Goal: Task Accomplishment & Management: Manage account settings

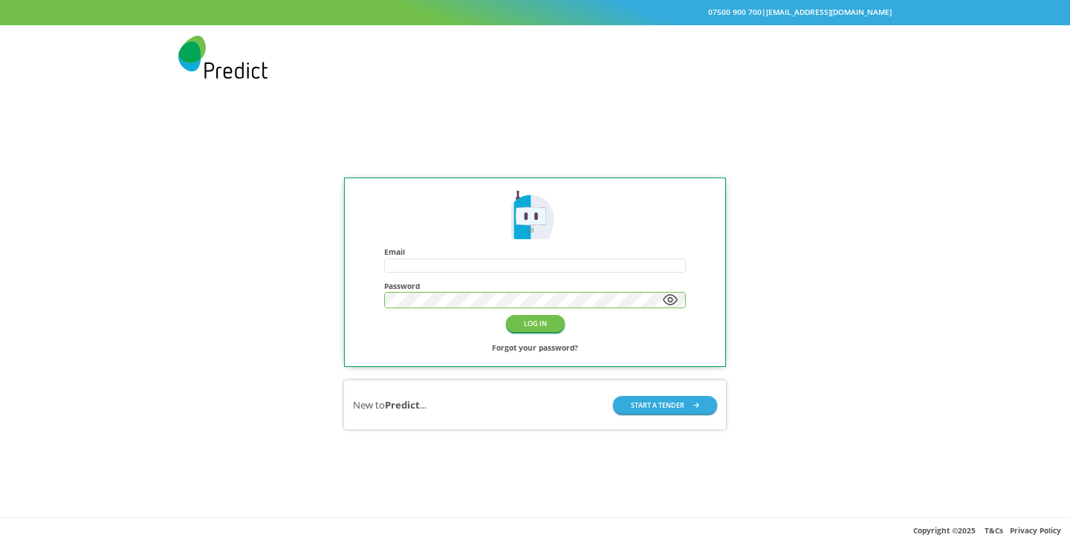
type input "**********"
click at [666, 299] on icon at bounding box center [669, 300] width 13 height 10
click at [527, 326] on button "LOG IN" at bounding box center [535, 323] width 59 height 17
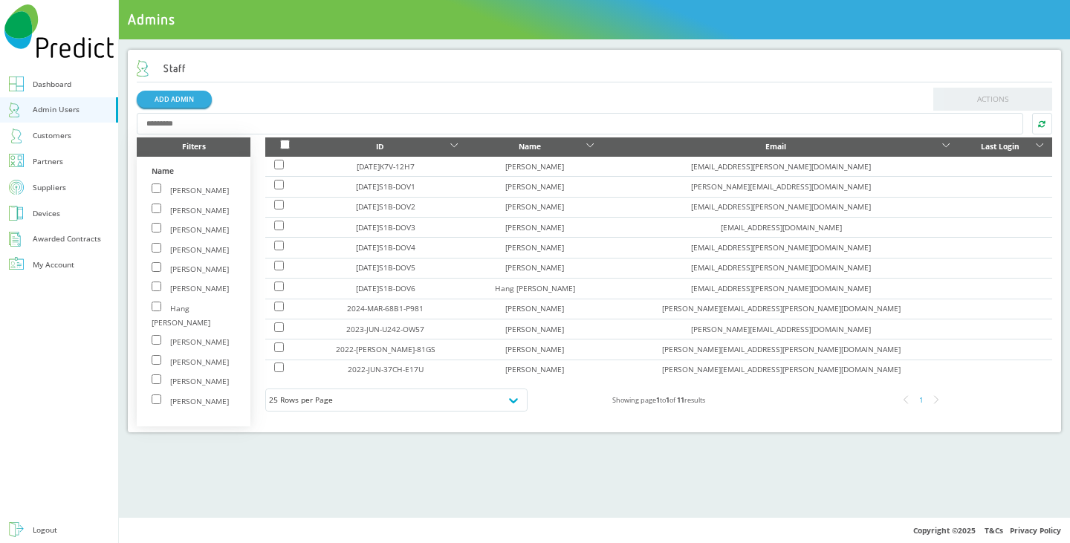
click at [39, 188] on div "Suppliers" at bounding box center [49, 188] width 33 height 14
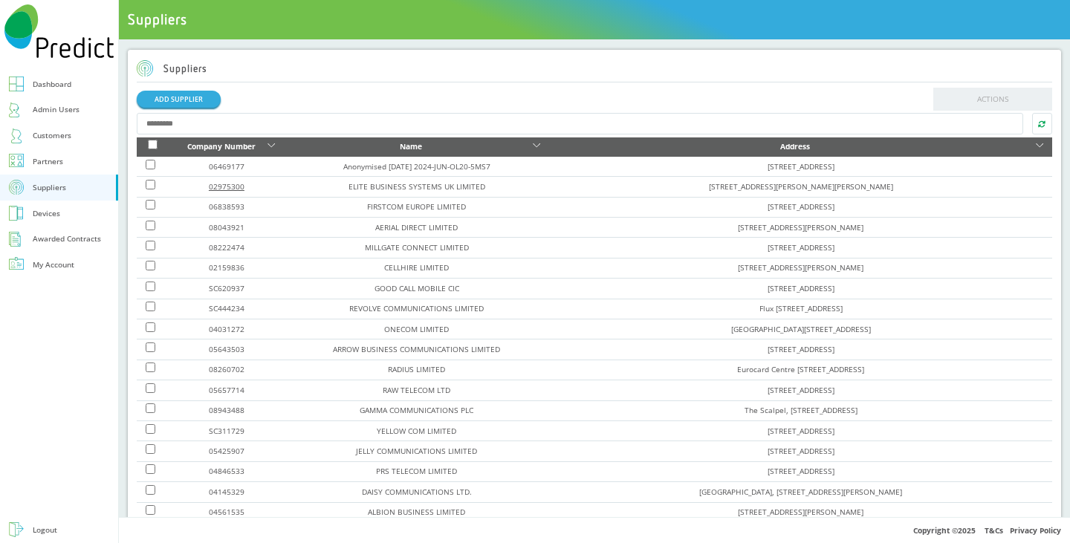
click at [230, 184] on link "02975300" at bounding box center [227, 186] width 36 height 10
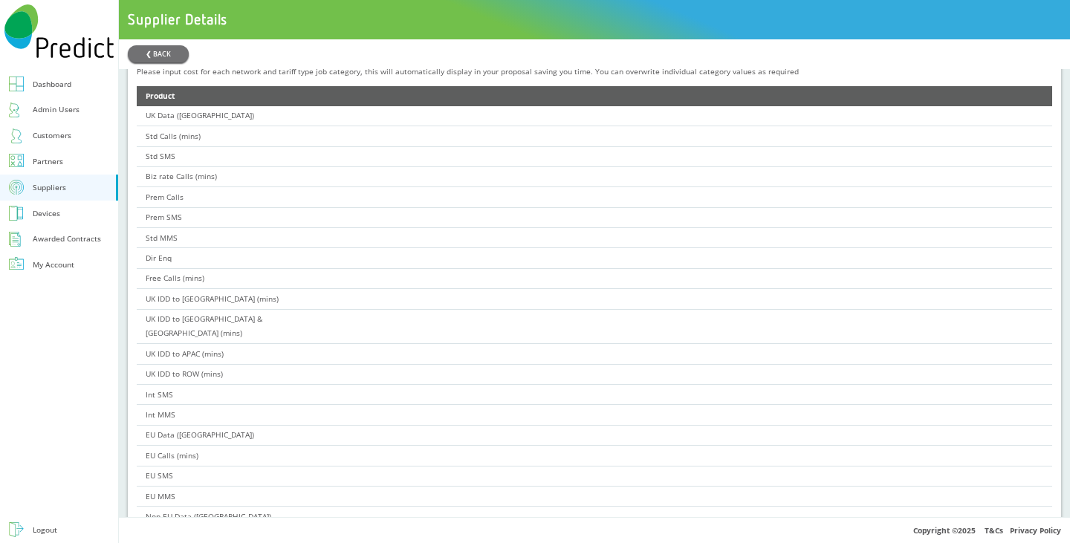
scroll to position [594, 0]
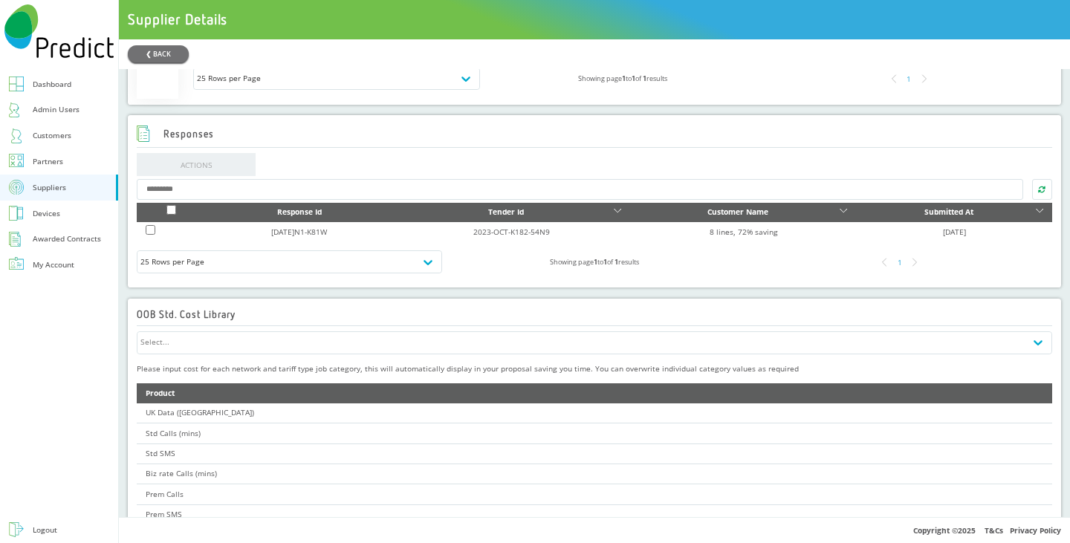
click at [72, 138] on link "Customers" at bounding box center [59, 136] width 118 height 26
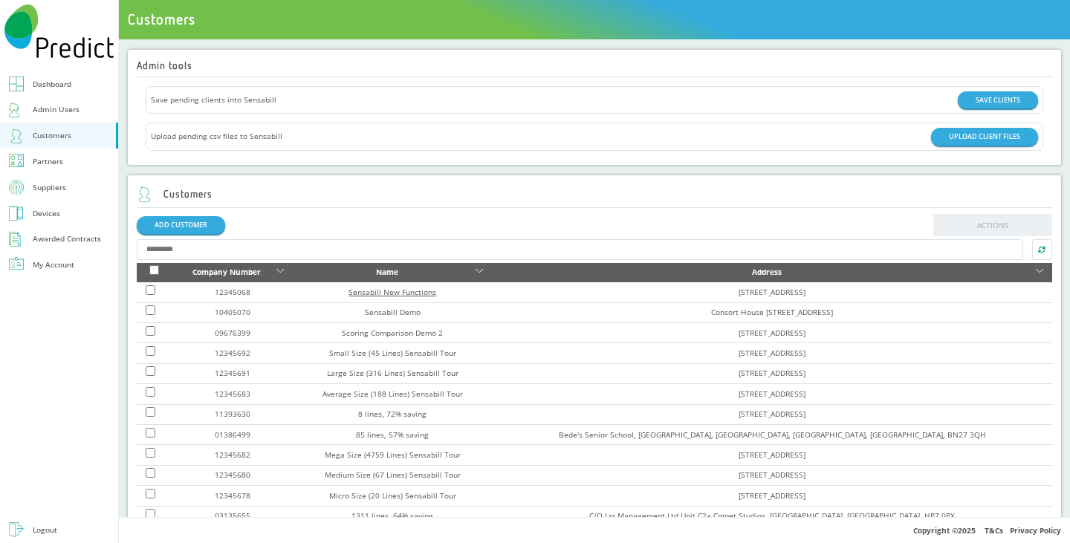
click at [389, 289] on link "Sensabill New Functions" at bounding box center [392, 292] width 88 height 10
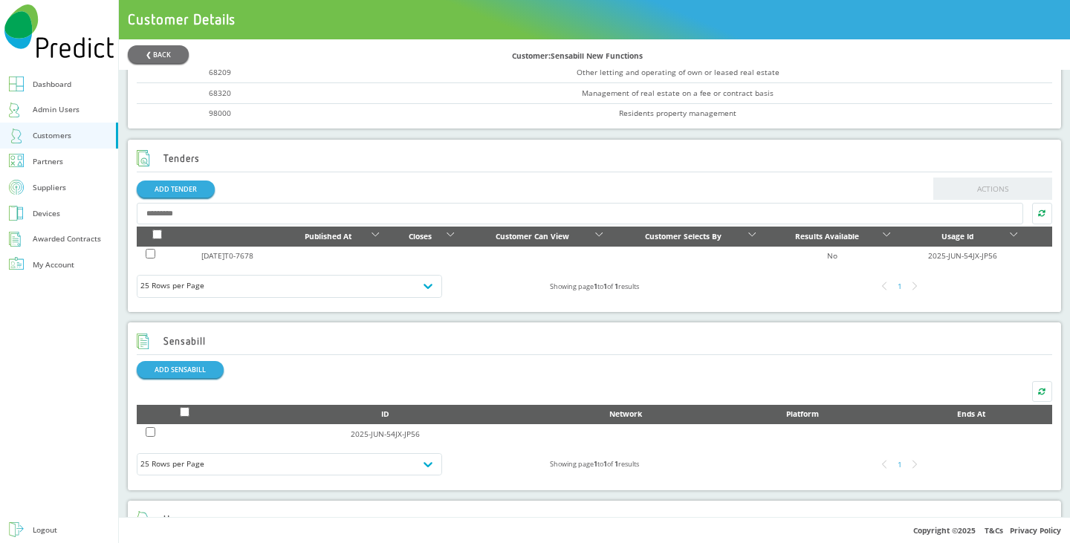
scroll to position [594, 0]
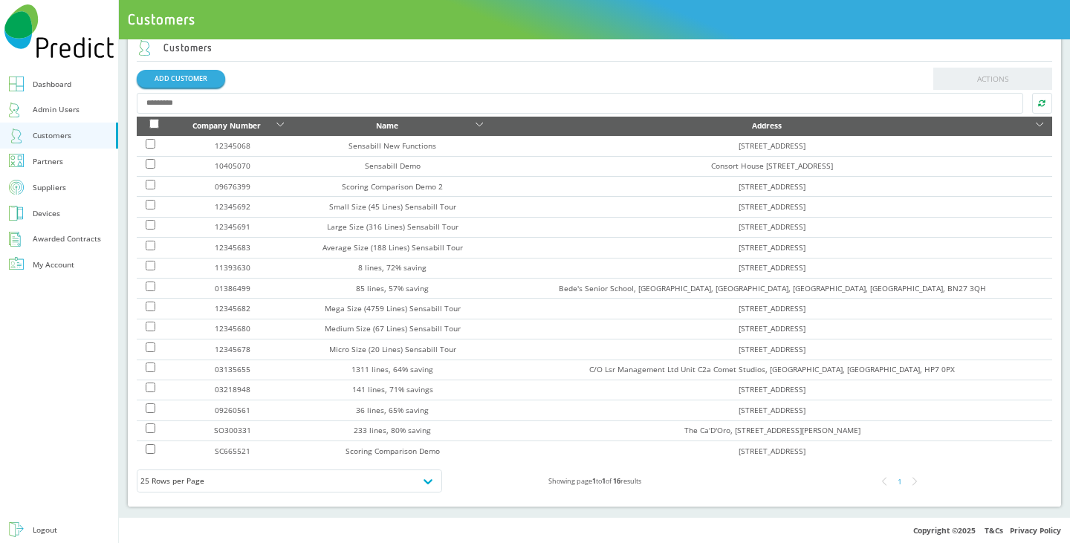
scroll to position [146, 0]
click at [384, 165] on link "Sensabill Demo" at bounding box center [393, 165] width 56 height 10
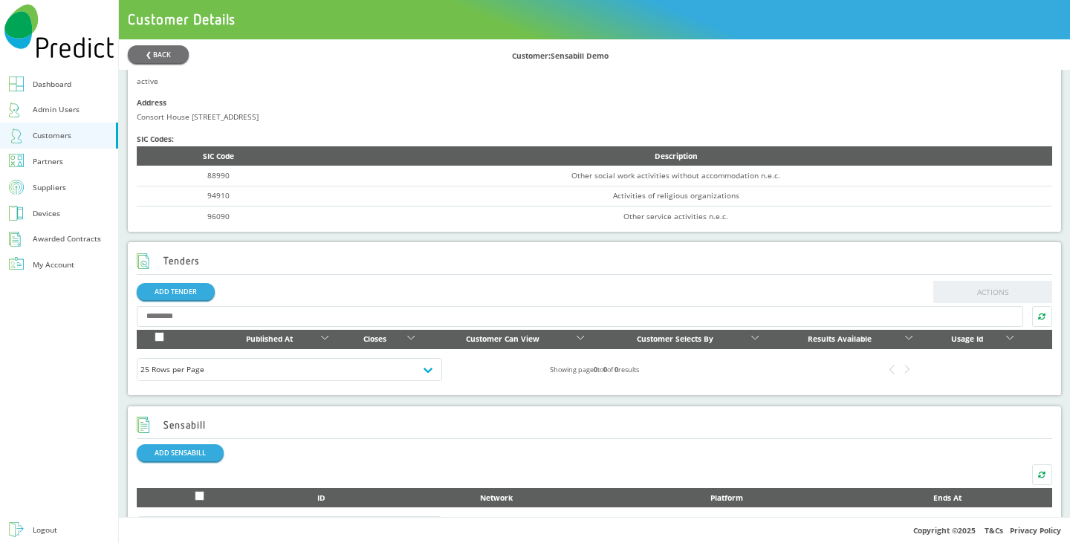
scroll to position [369, 0]
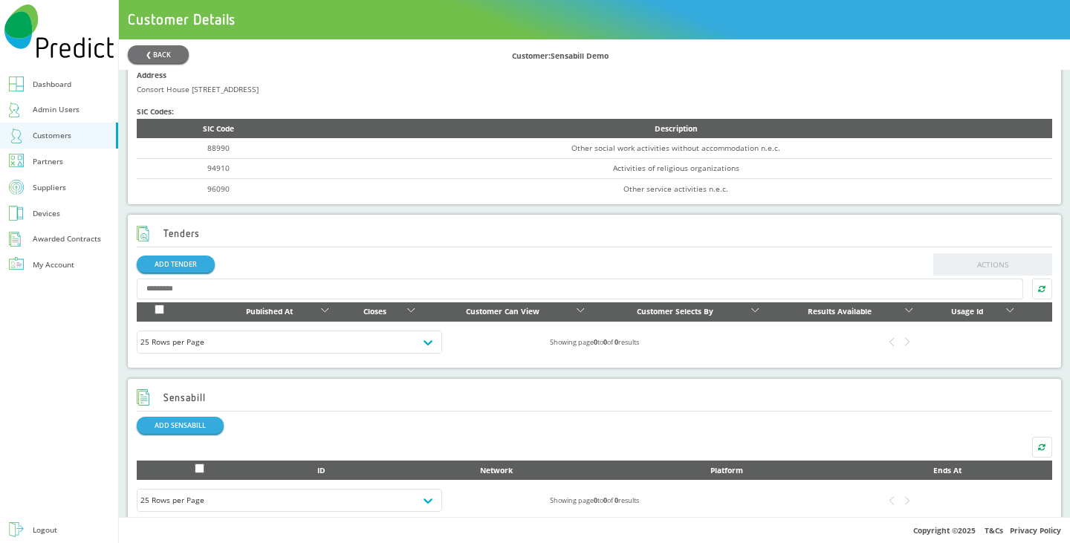
scroll to position [146, 0]
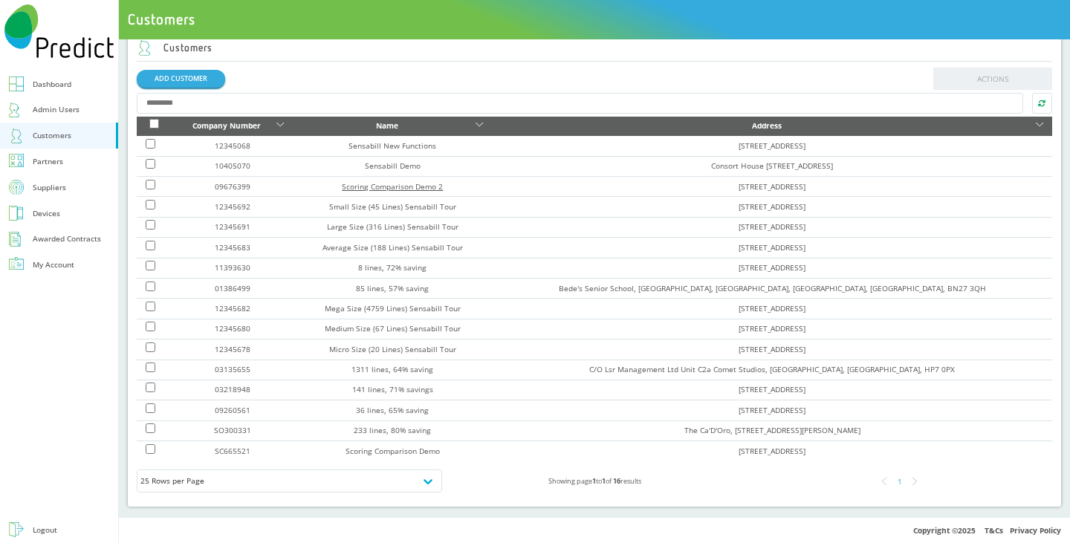
click at [362, 186] on link "Scoring Comparison Demo 2" at bounding box center [392, 186] width 101 height 10
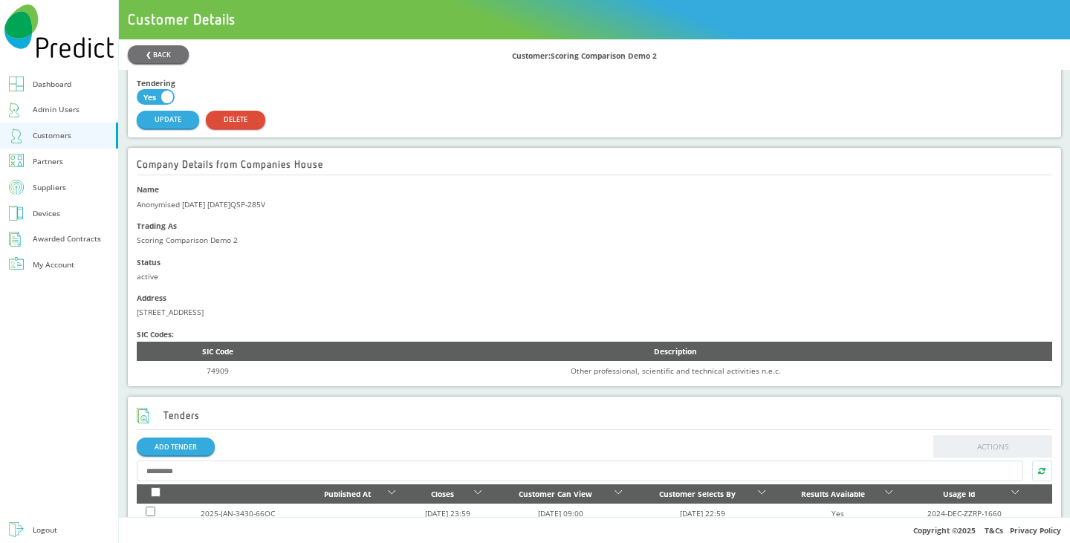
scroll to position [369, 0]
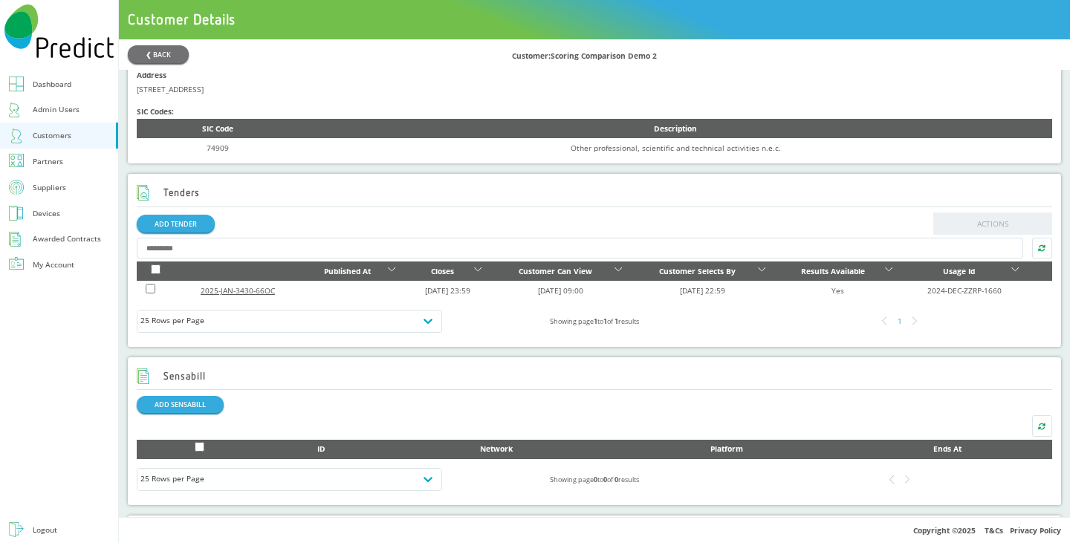
click at [223, 295] on link "2025-JAN-3430-66OC" at bounding box center [238, 290] width 74 height 10
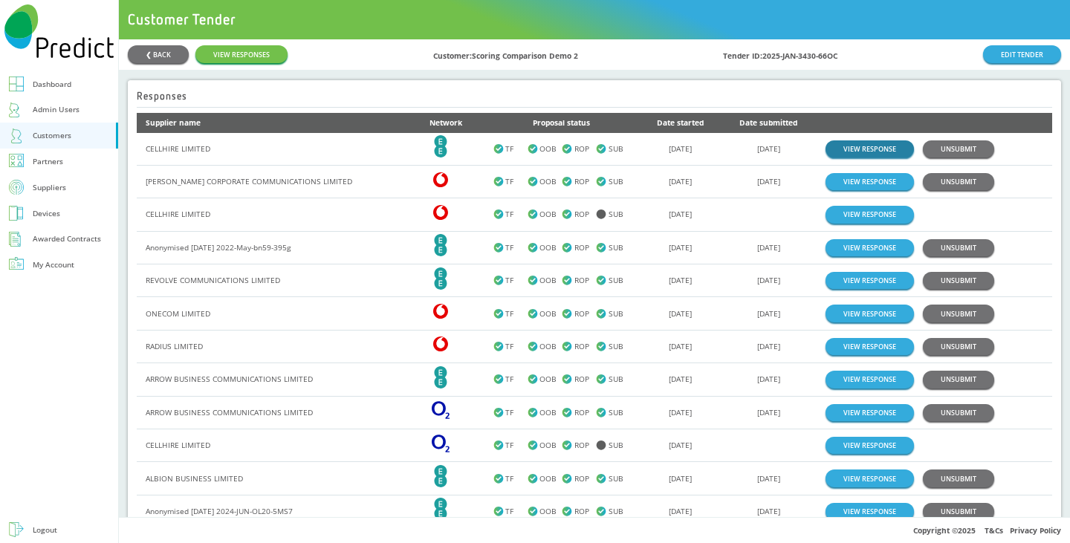
click at [856, 146] on link "VIEW RESPONSE" at bounding box center [869, 148] width 88 height 17
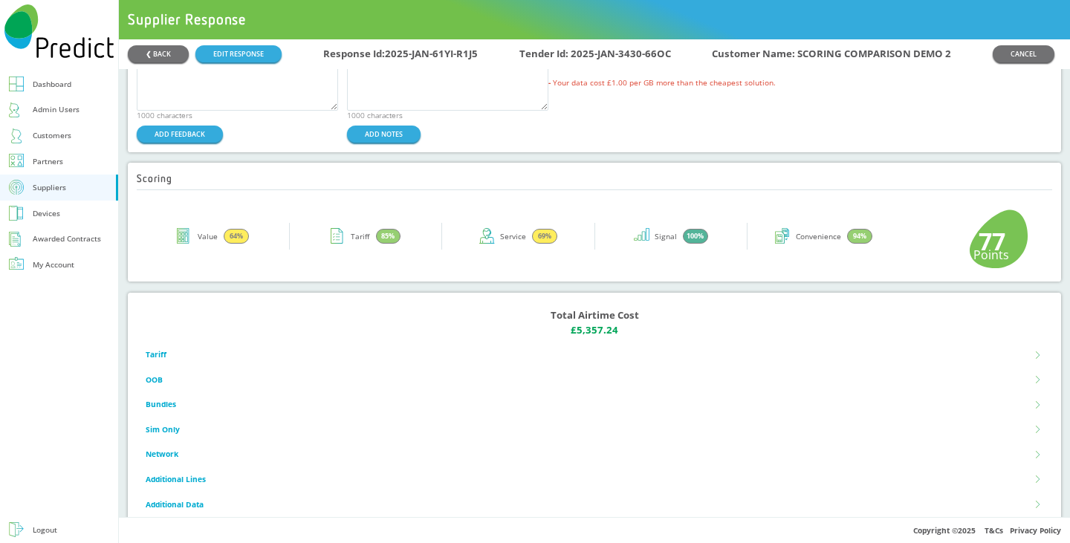
scroll to position [171, 0]
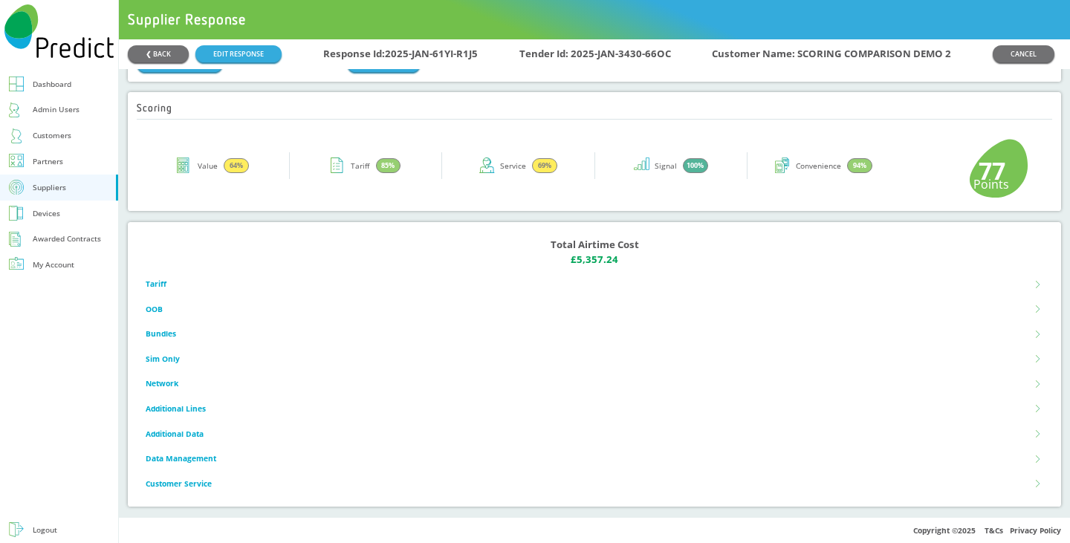
click at [501, 282] on li "Tariff" at bounding box center [594, 284] width 897 height 25
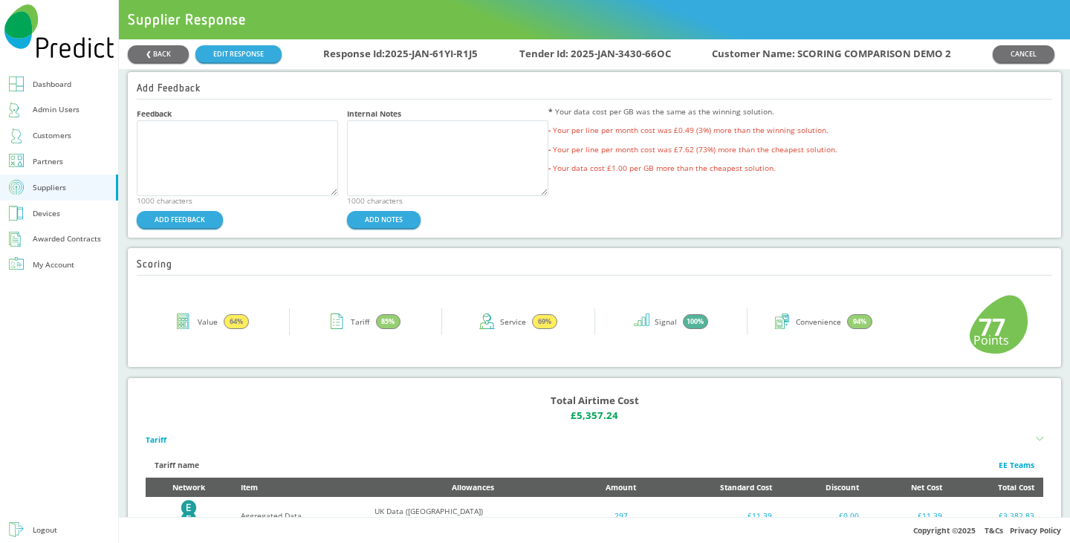
scroll to position [0, 0]
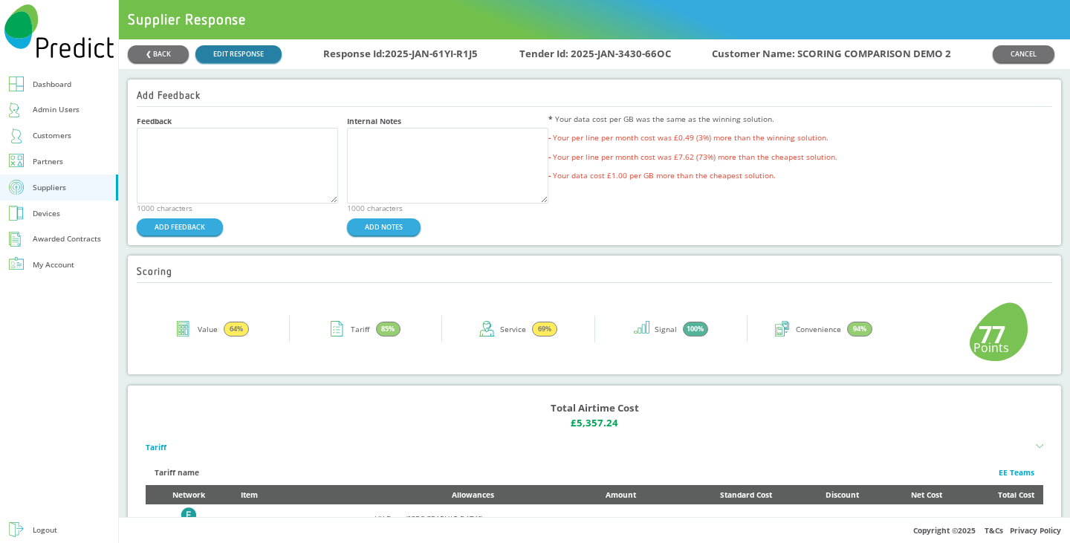
click at [244, 59] on link "EDIT RESPONSE" at bounding box center [238, 53] width 86 height 17
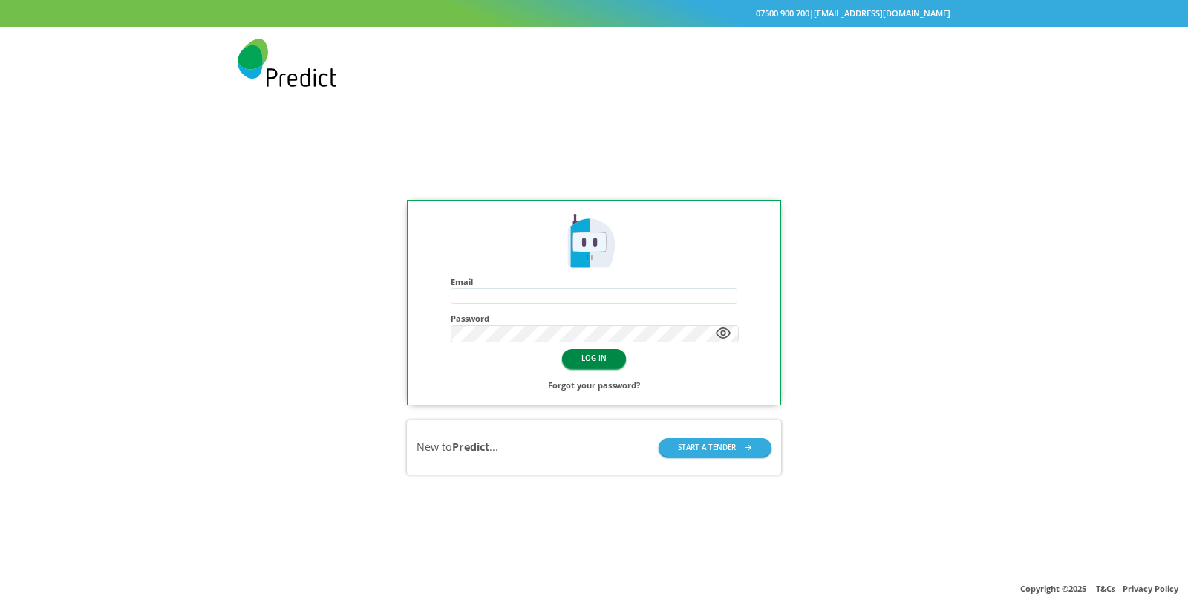
type input "**********"
click at [579, 358] on button "LOG IN" at bounding box center [594, 358] width 64 height 19
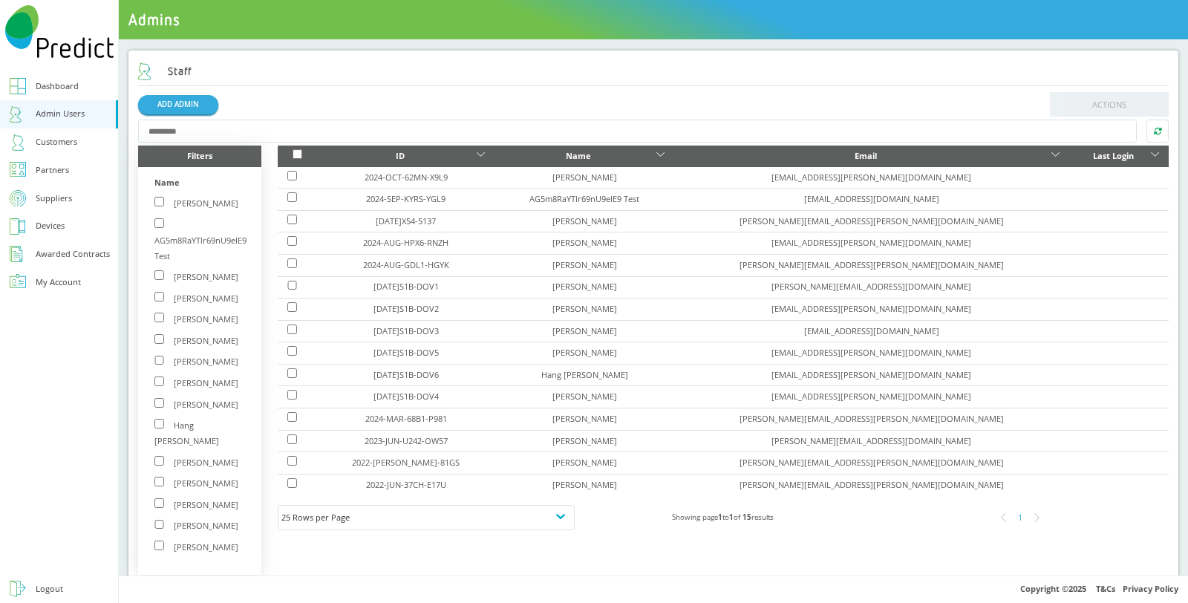
click at [54, 198] on div "Suppliers" at bounding box center [54, 199] width 36 height 16
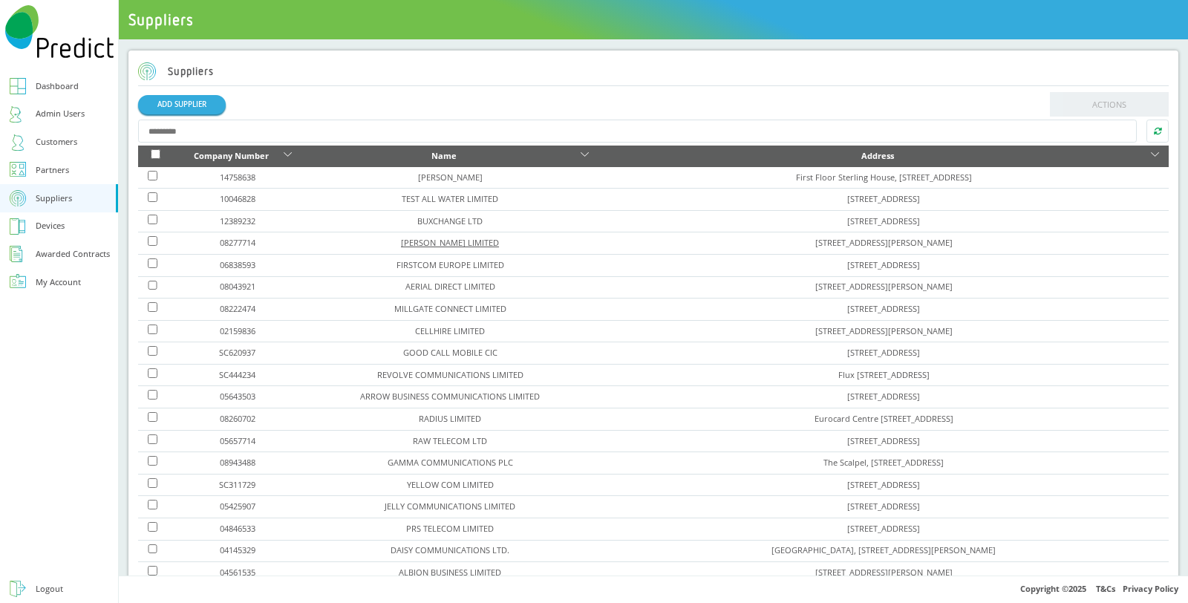
click at [420, 242] on link "[PERSON_NAME] LIMITED" at bounding box center [450, 242] width 98 height 11
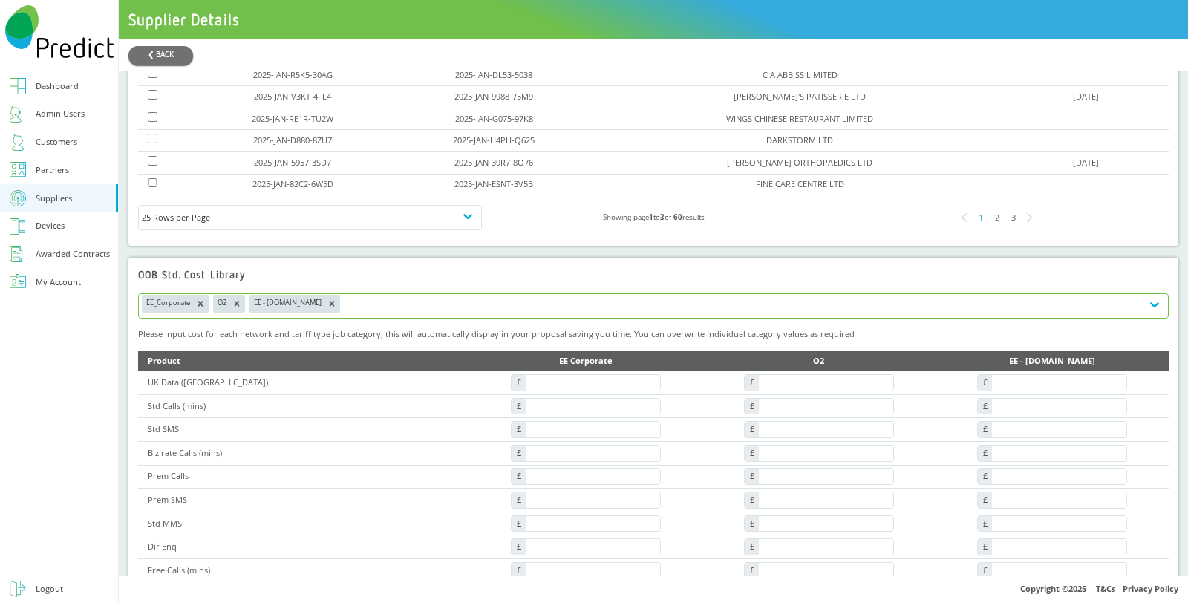
scroll to position [1238, 0]
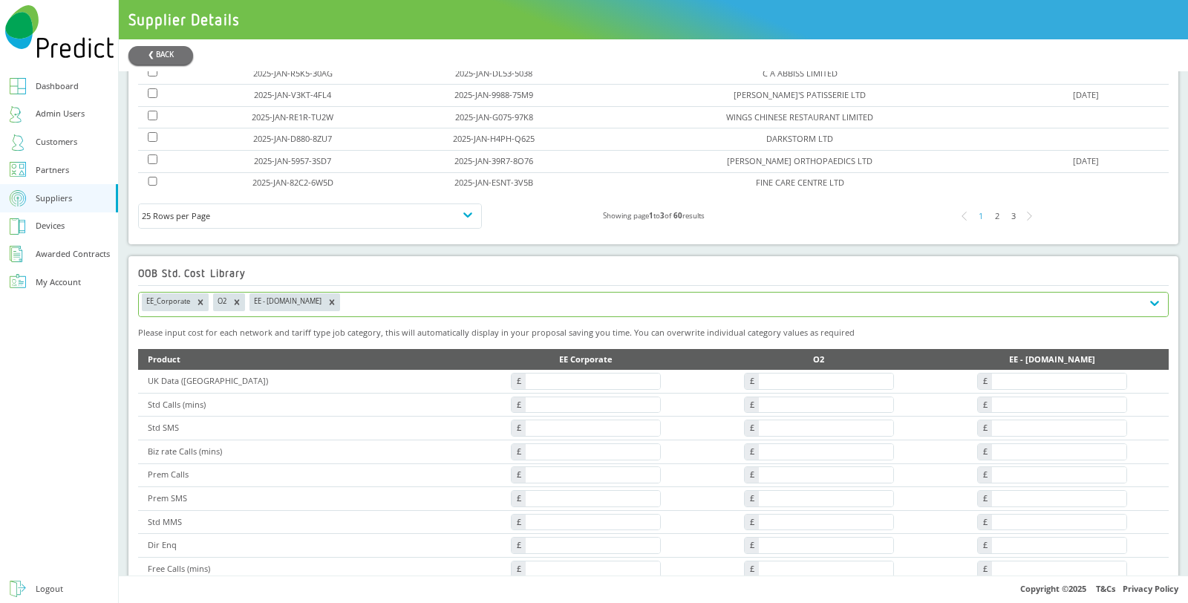
click at [353, 293] on div "EE_Corporate O2 EE - [DOMAIN_NAME]" at bounding box center [640, 305] width 1003 height 25
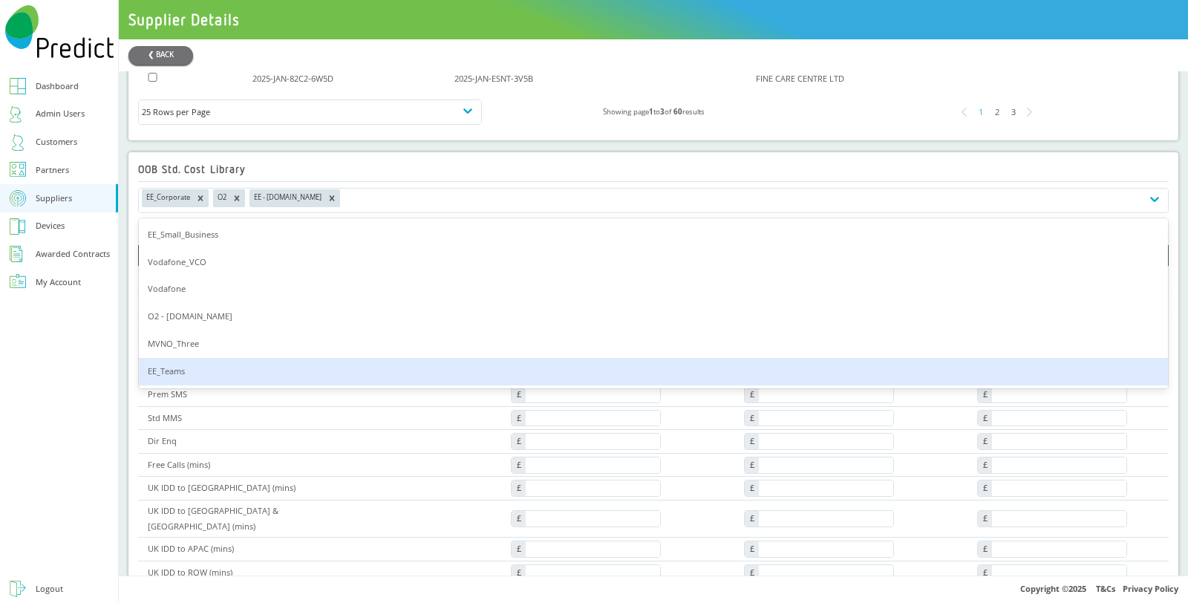
scroll to position [1402, 0]
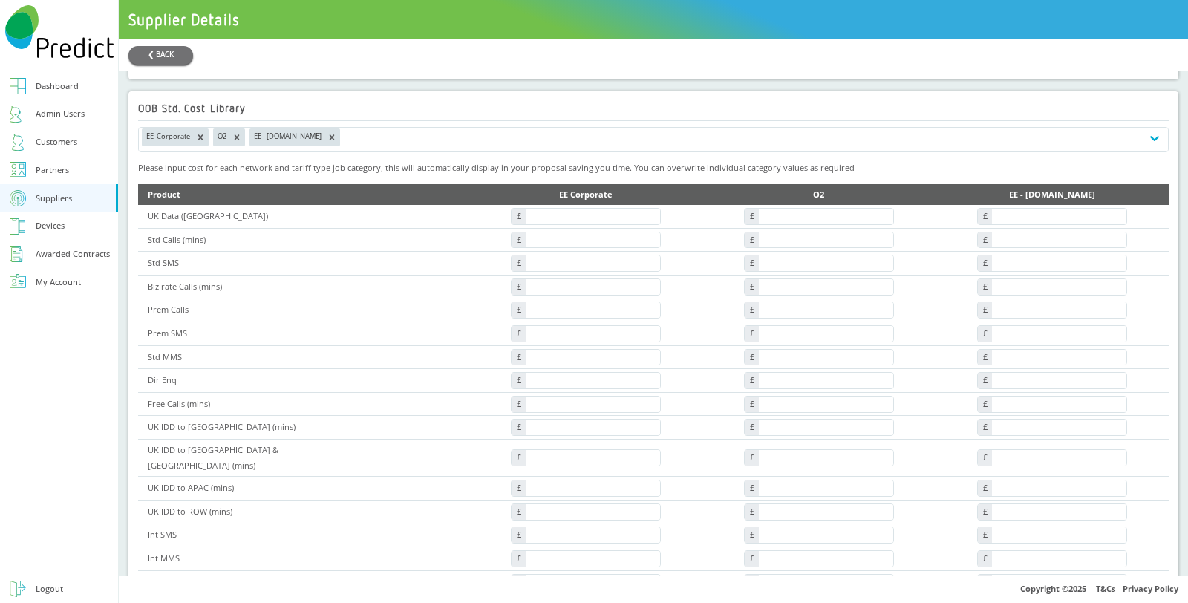
click at [414, 74] on div "❮ BACK Update Supplier Company Number ******** Trading As Do you define yoursel…" at bounding box center [654, 307] width 1070 height 536
click at [56, 85] on div "Dashboard" at bounding box center [57, 87] width 43 height 16
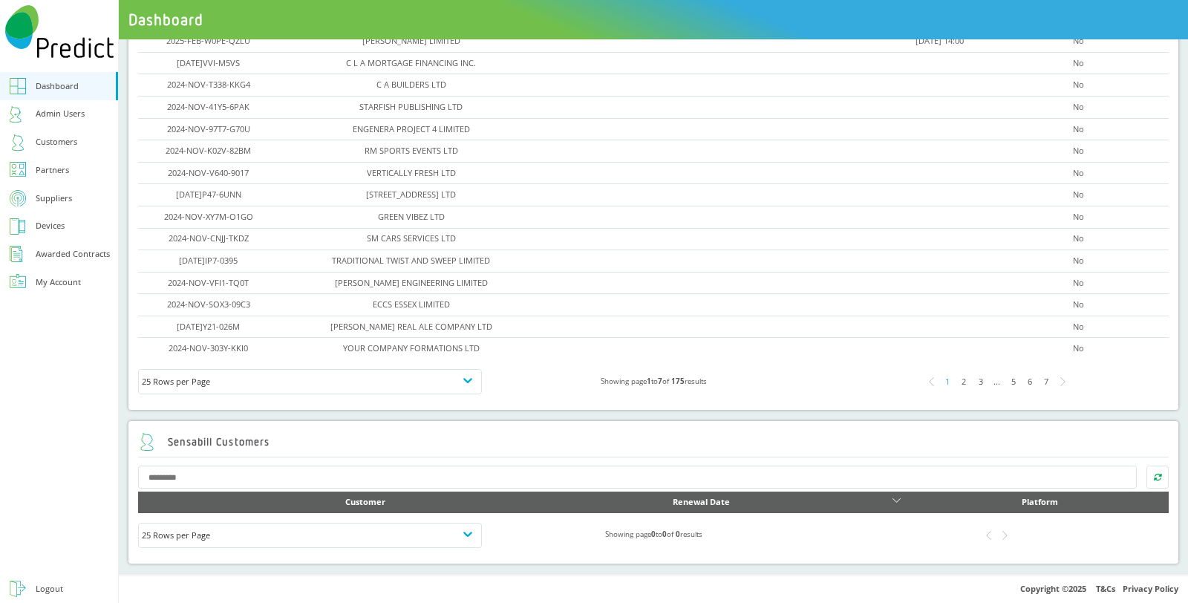
scroll to position [321, 0]
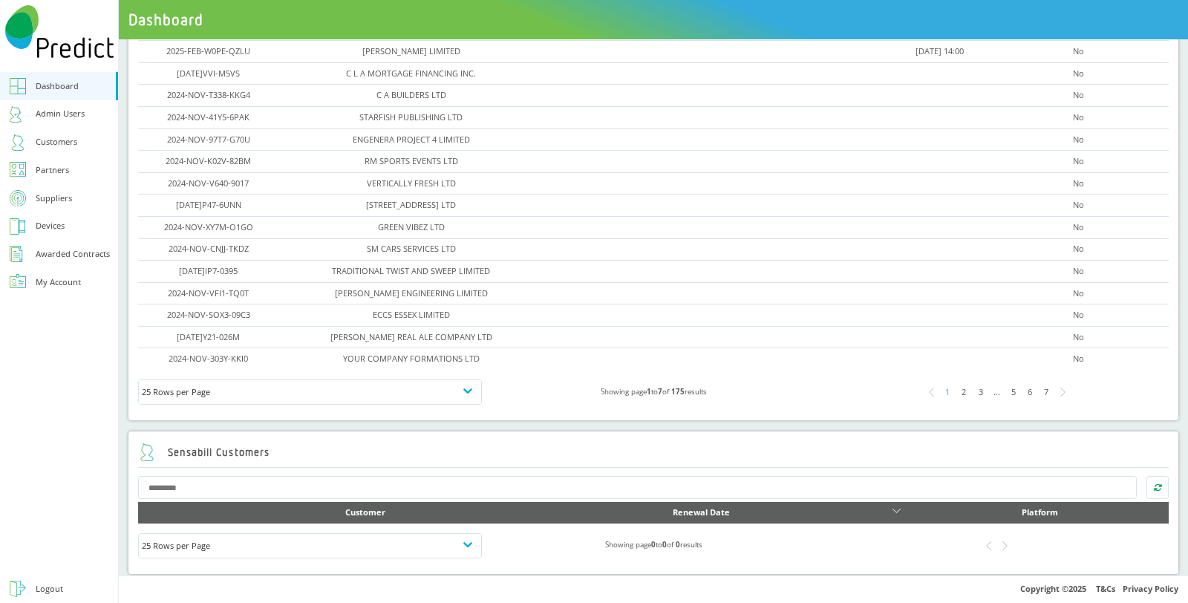
click at [59, 116] on div "Admin Users" at bounding box center [60, 114] width 49 height 16
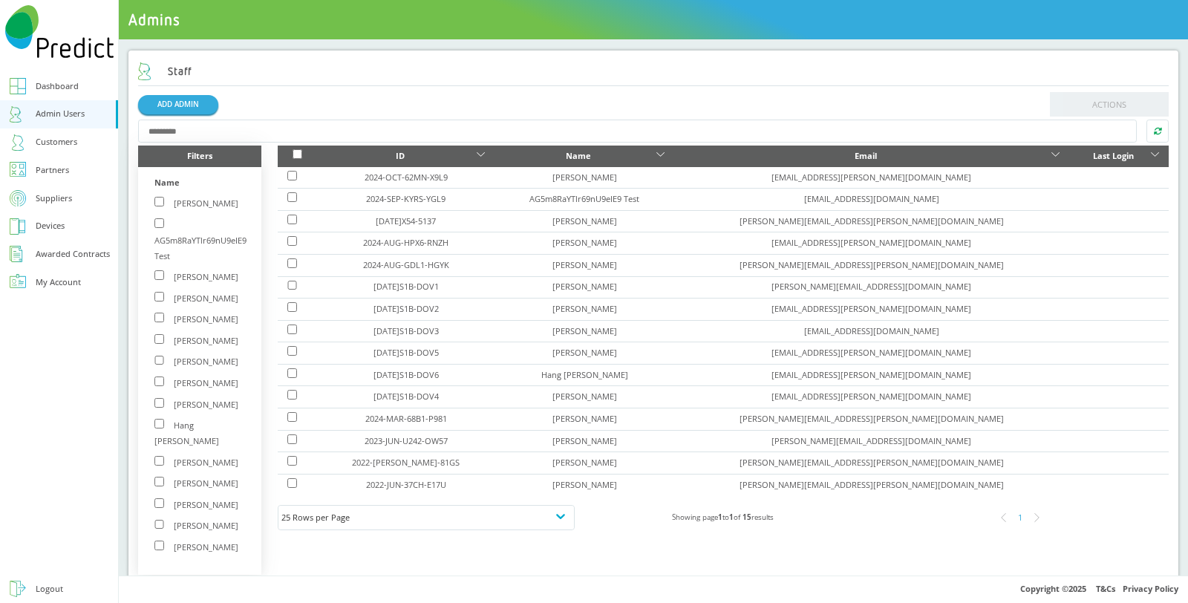
click at [68, 79] on div "Dashboard" at bounding box center [57, 87] width 43 height 16
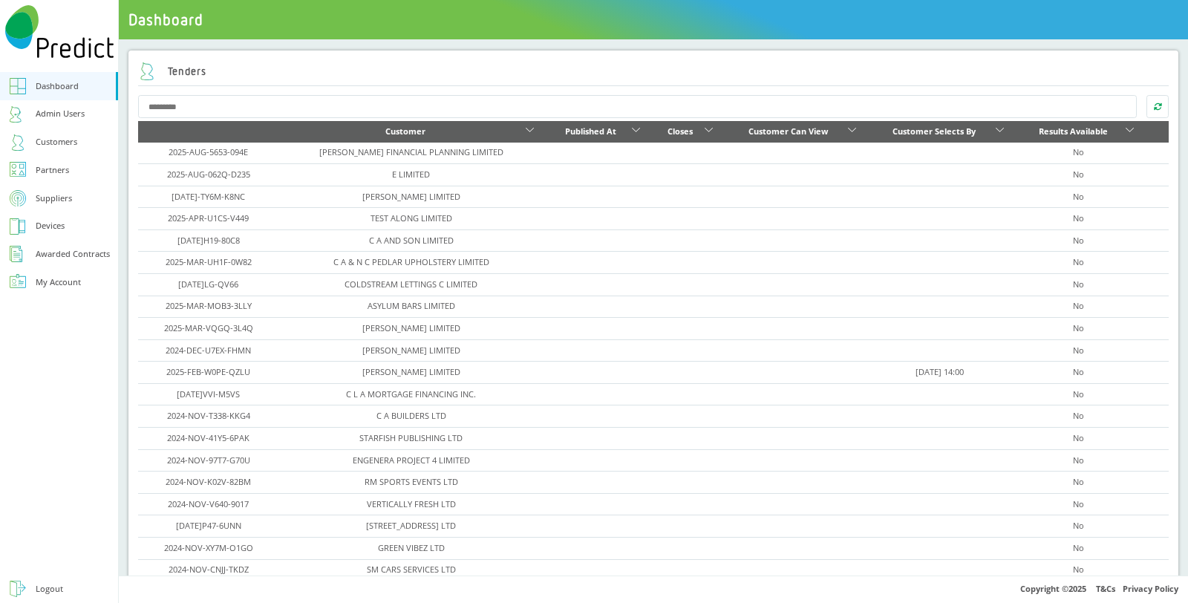
click at [59, 33] on img at bounding box center [59, 31] width 108 height 53
click at [58, 50] on img at bounding box center [59, 31] width 108 height 53
click at [56, 279] on div "My Account" at bounding box center [58, 283] width 45 height 16
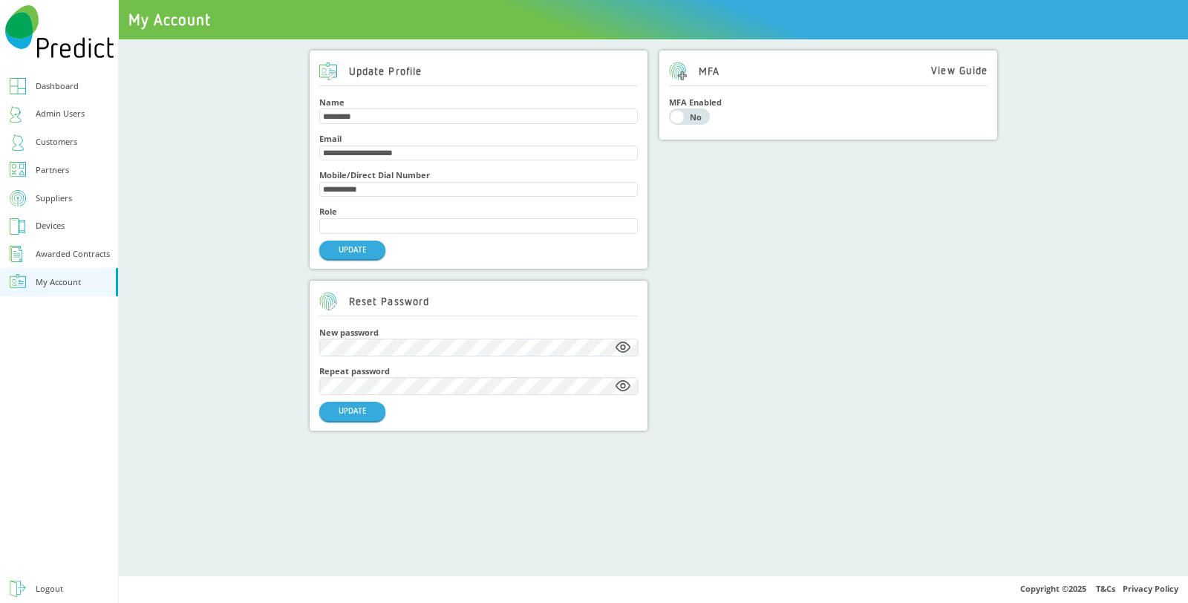
click at [200, 439] on div "**********" at bounding box center [654, 307] width 1070 height 536
click at [59, 196] on div "Suppliers" at bounding box center [54, 199] width 36 height 16
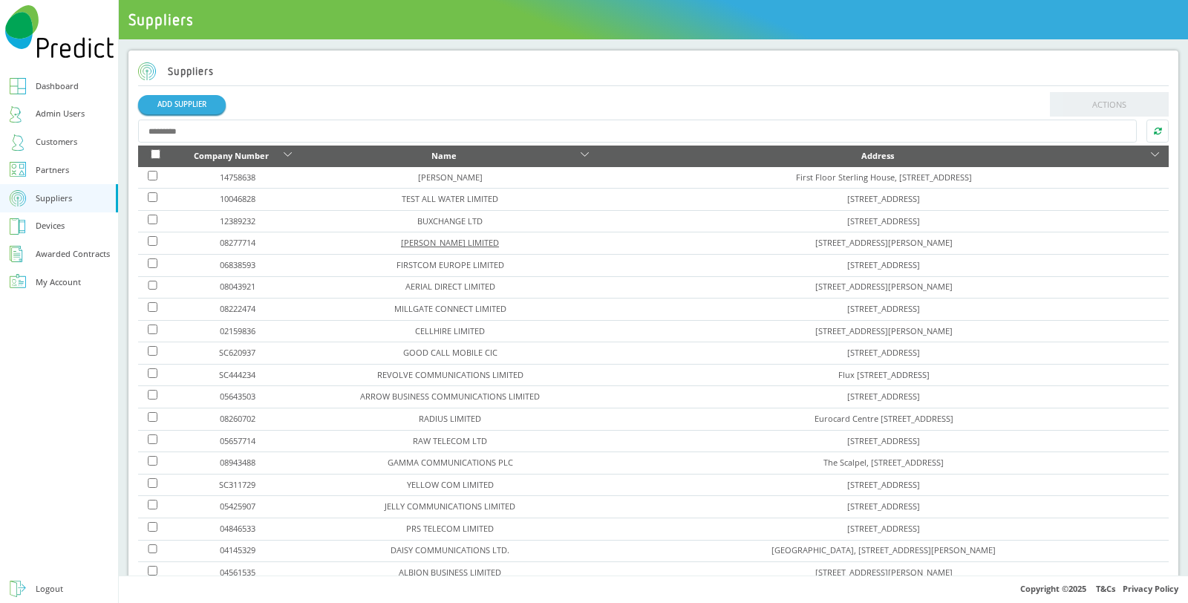
click at [432, 238] on link "[PERSON_NAME] LIMITED" at bounding box center [450, 242] width 98 height 11
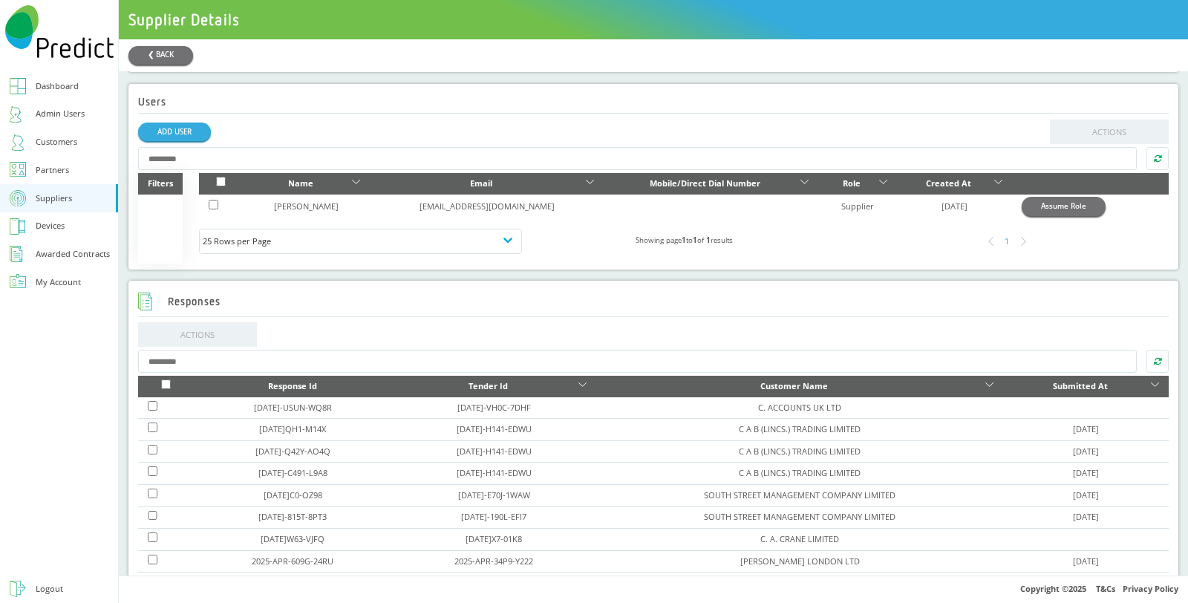
scroll to position [577, 0]
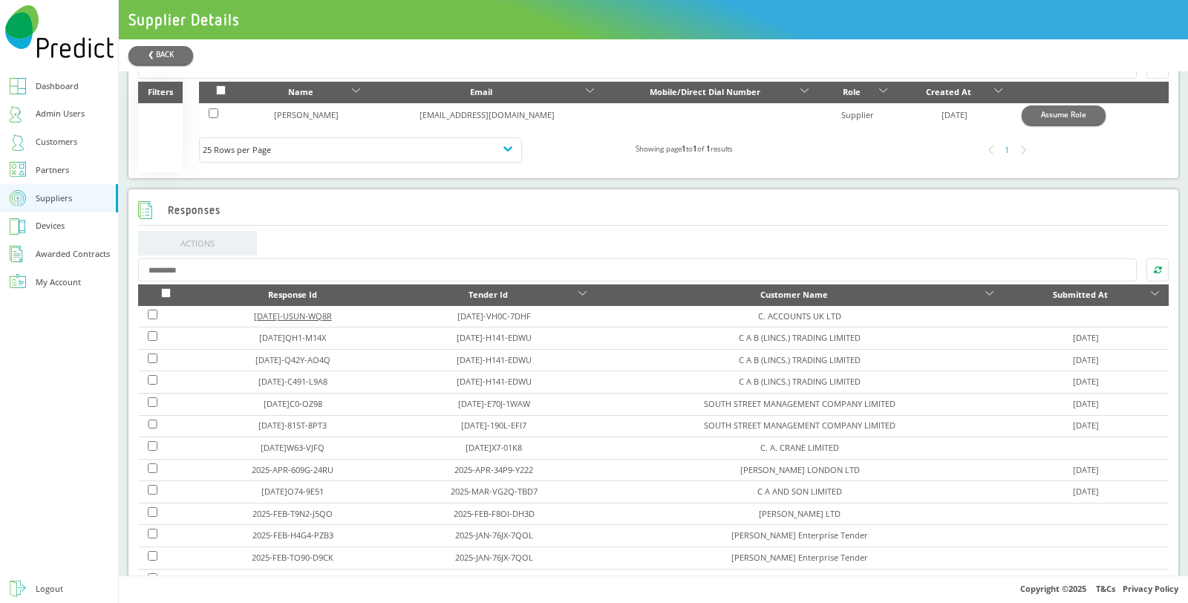
click at [313, 314] on link "[DATE]-USUN-WQ8R" at bounding box center [293, 315] width 78 height 11
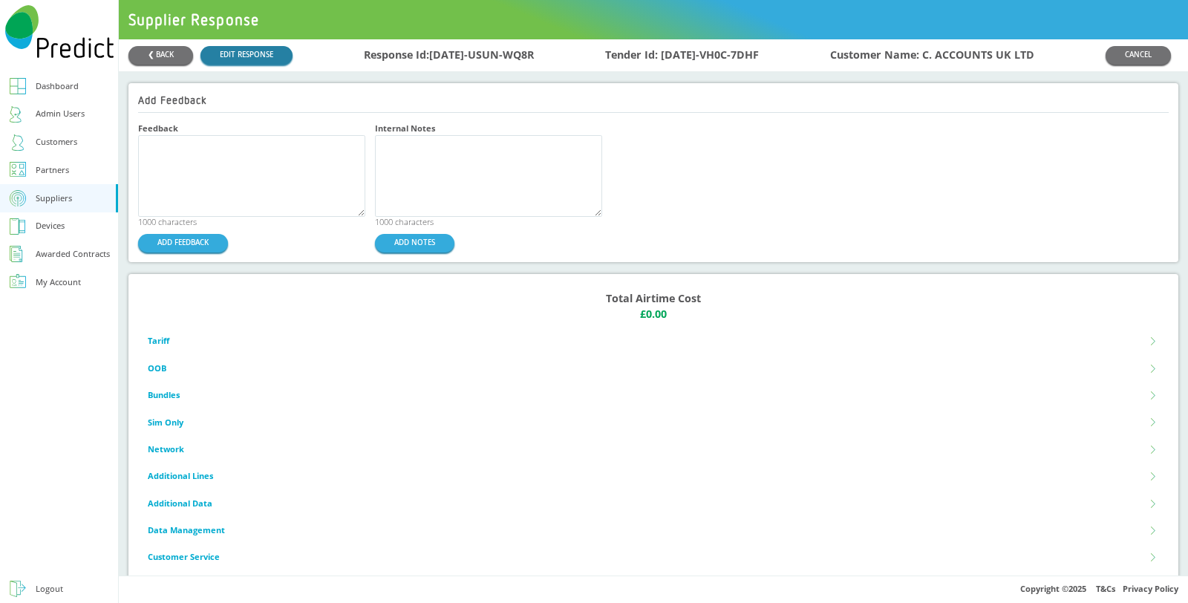
click at [256, 51] on link "EDIT RESPONSE" at bounding box center [247, 55] width 92 height 19
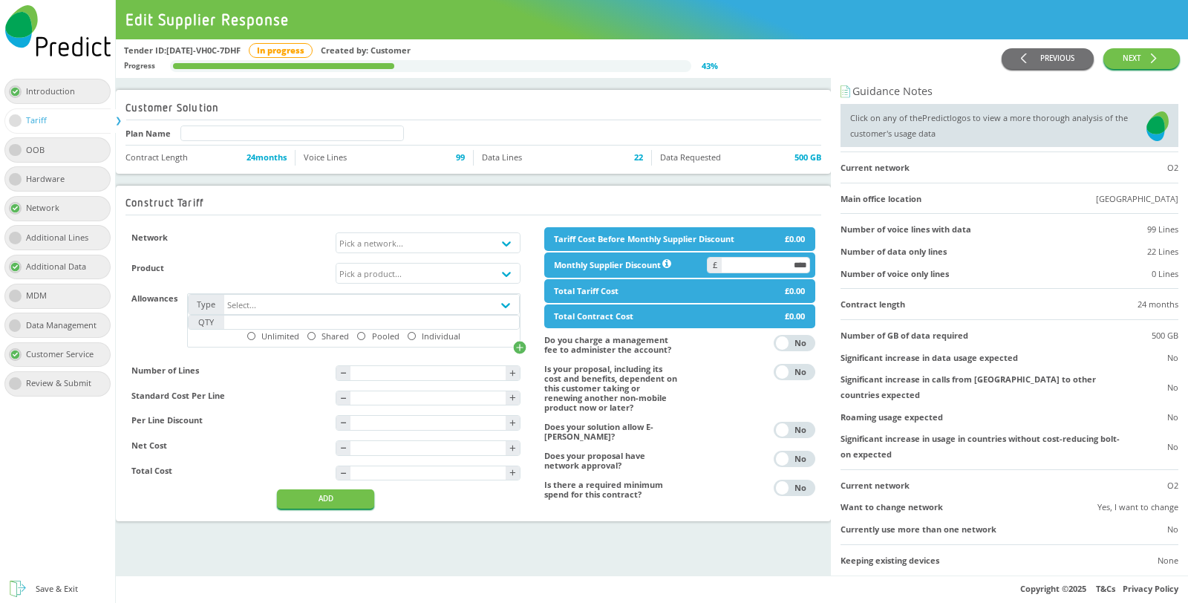
click at [1149, 124] on img at bounding box center [1158, 126] width 22 height 31
click at [1147, 127] on img at bounding box center [1158, 126] width 22 height 31
click at [54, 113] on div "Tariff" at bounding box center [41, 121] width 30 height 16
click at [61, 95] on div "Introduction" at bounding box center [55, 92] width 59 height 16
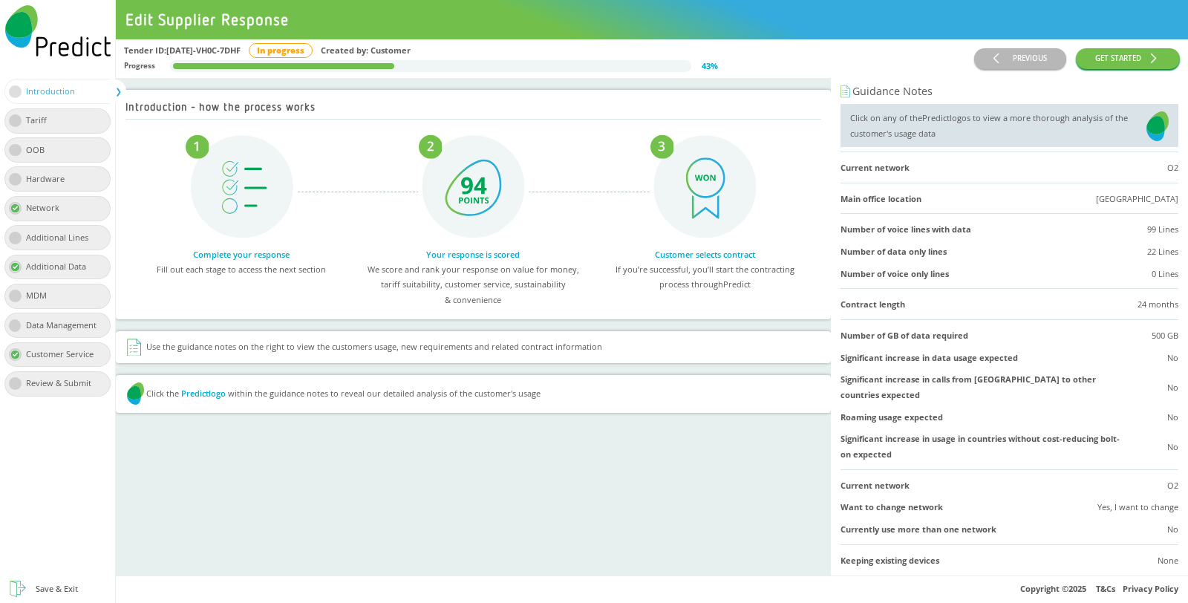
click at [45, 114] on div "Tariff" at bounding box center [41, 121] width 30 height 16
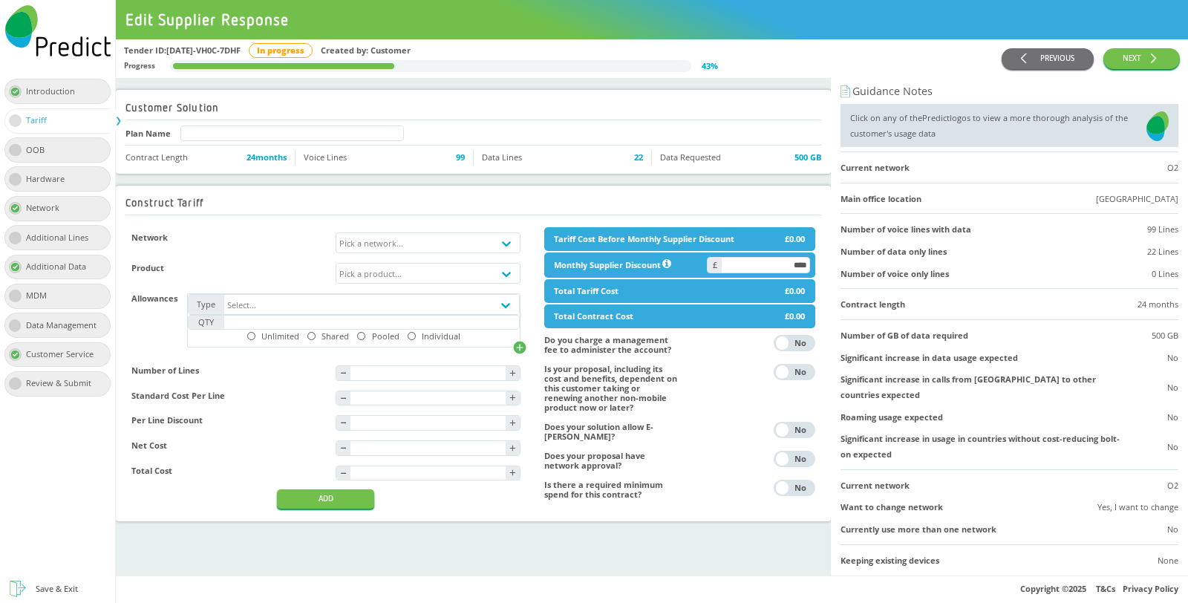
click at [57, 148] on div "OOB" at bounding box center [57, 149] width 107 height 25
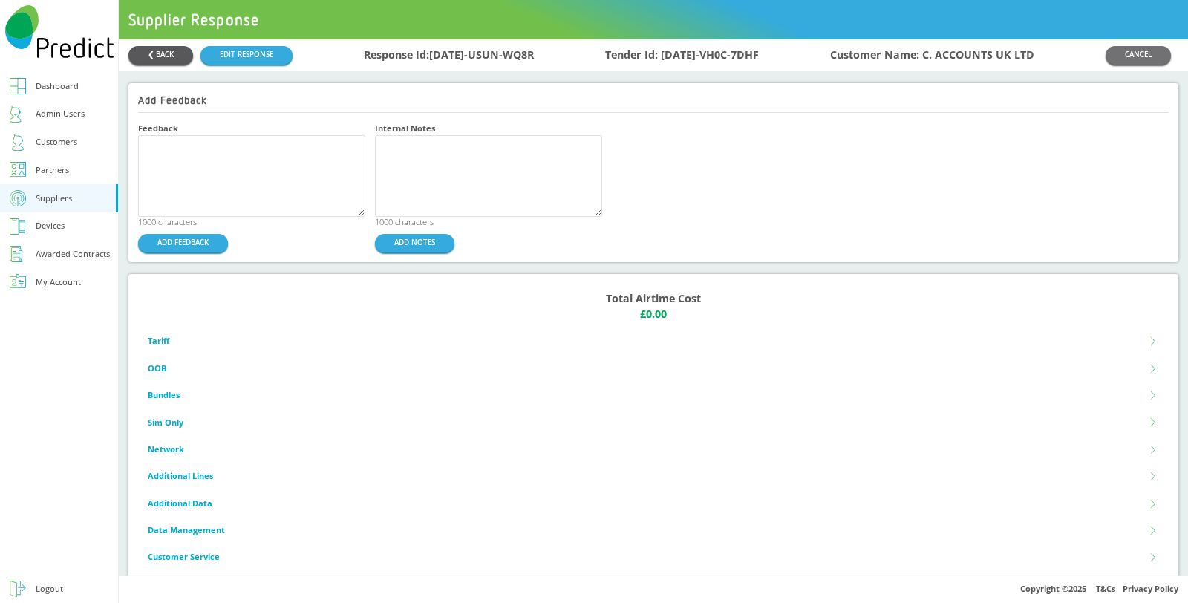
click at [154, 48] on button "❮ BACK" at bounding box center [161, 55] width 65 height 19
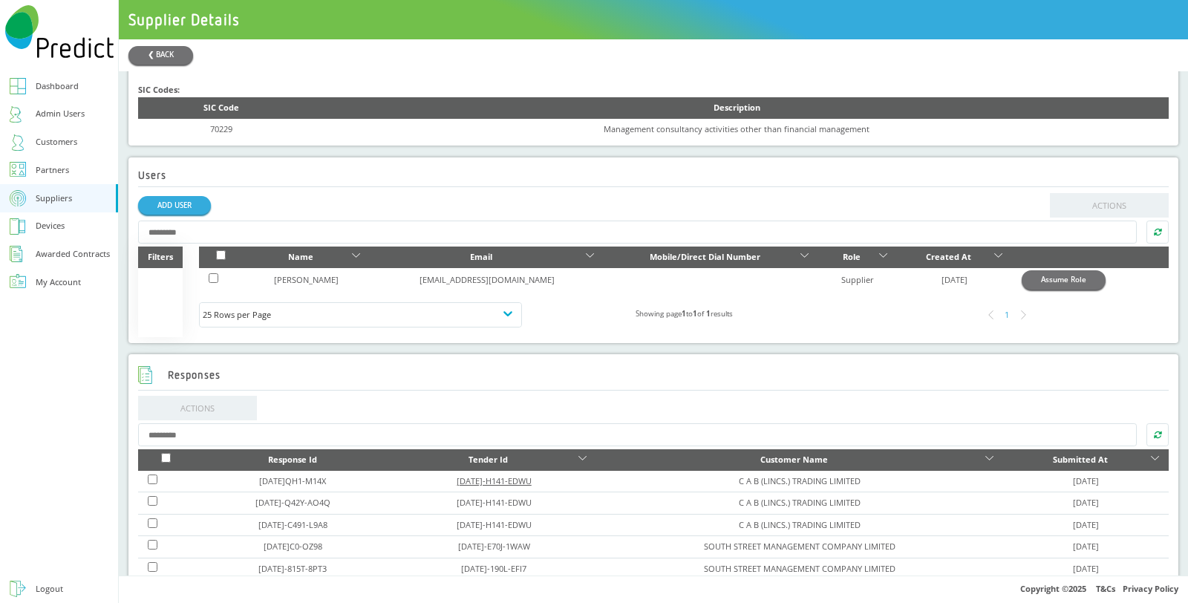
scroll to position [495, 0]
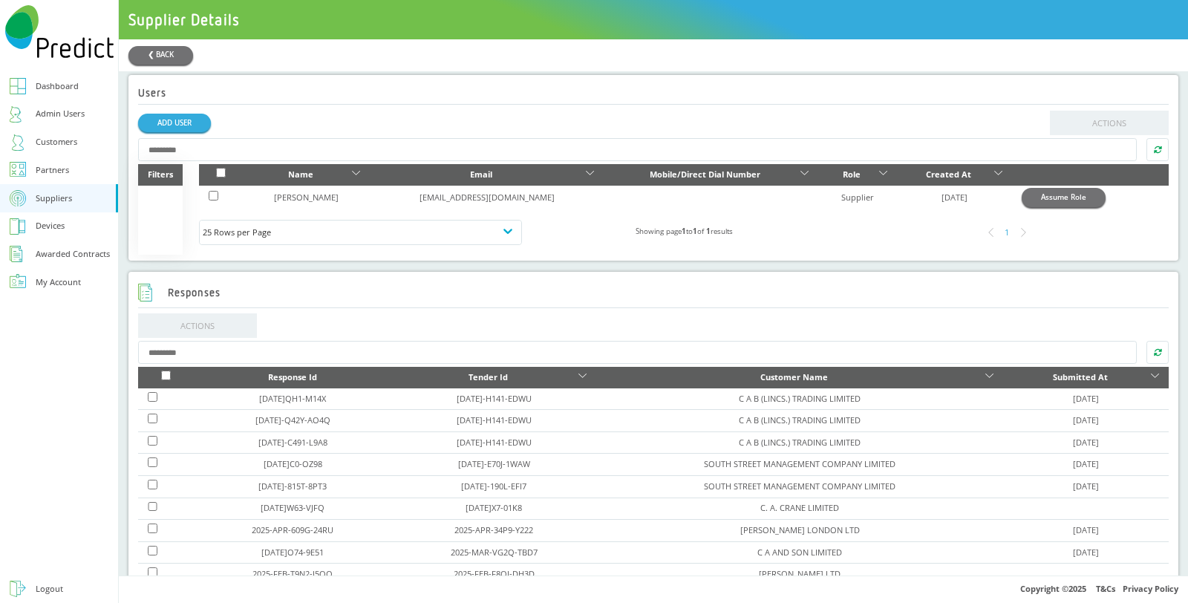
click at [373, 293] on div "Responses" at bounding box center [653, 293] width 1031 height 30
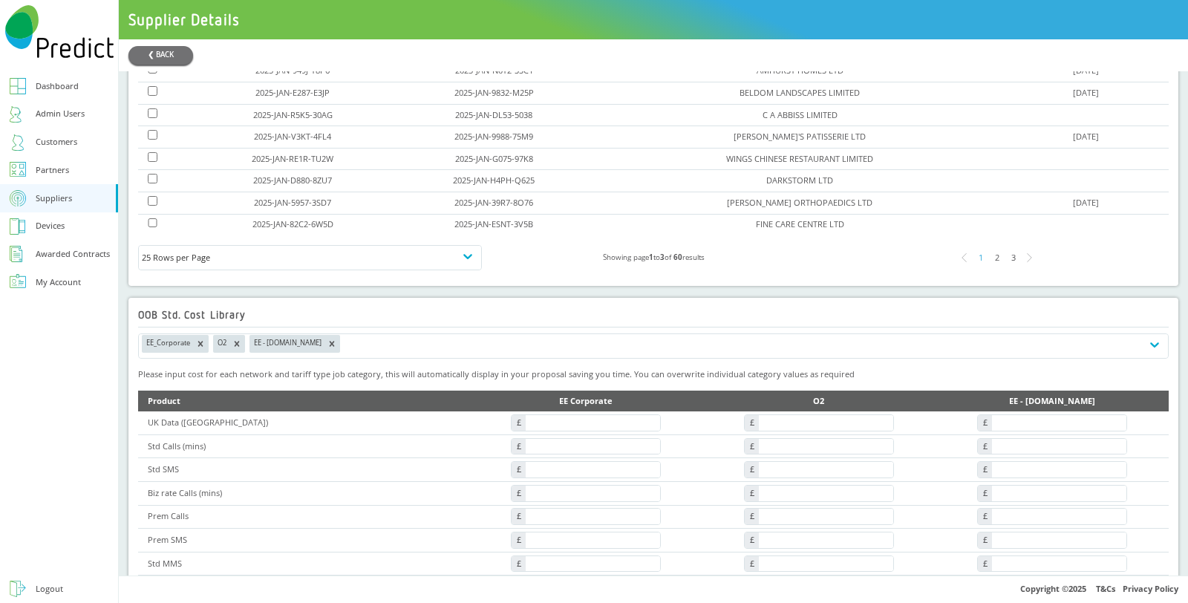
scroll to position [1322, 0]
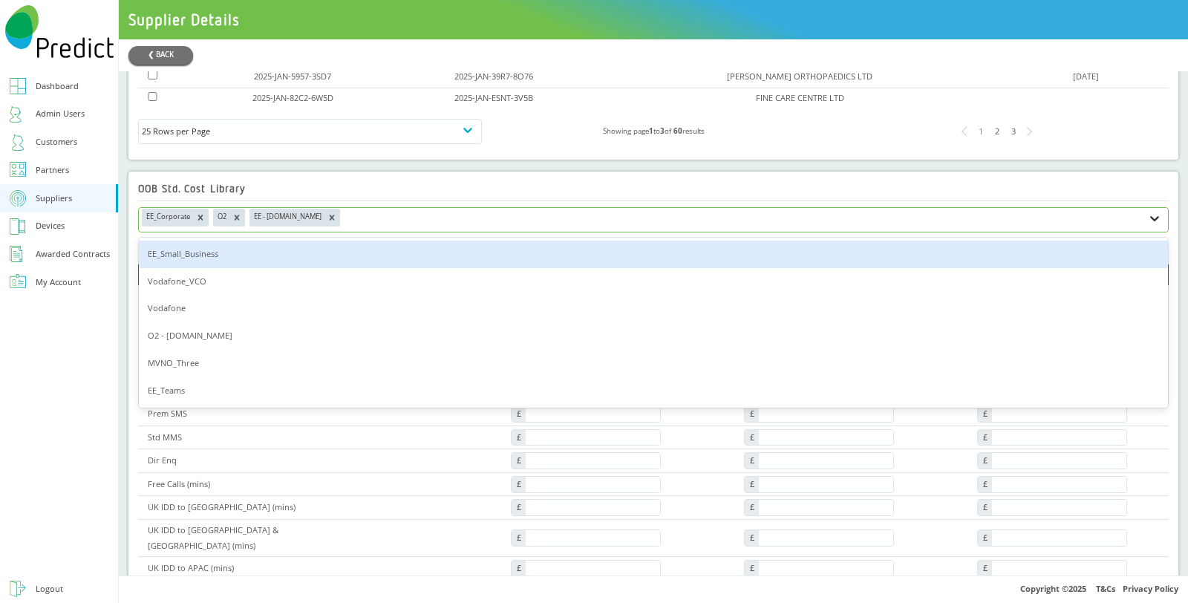
click at [1151, 216] on icon at bounding box center [1155, 218] width 9 height 5
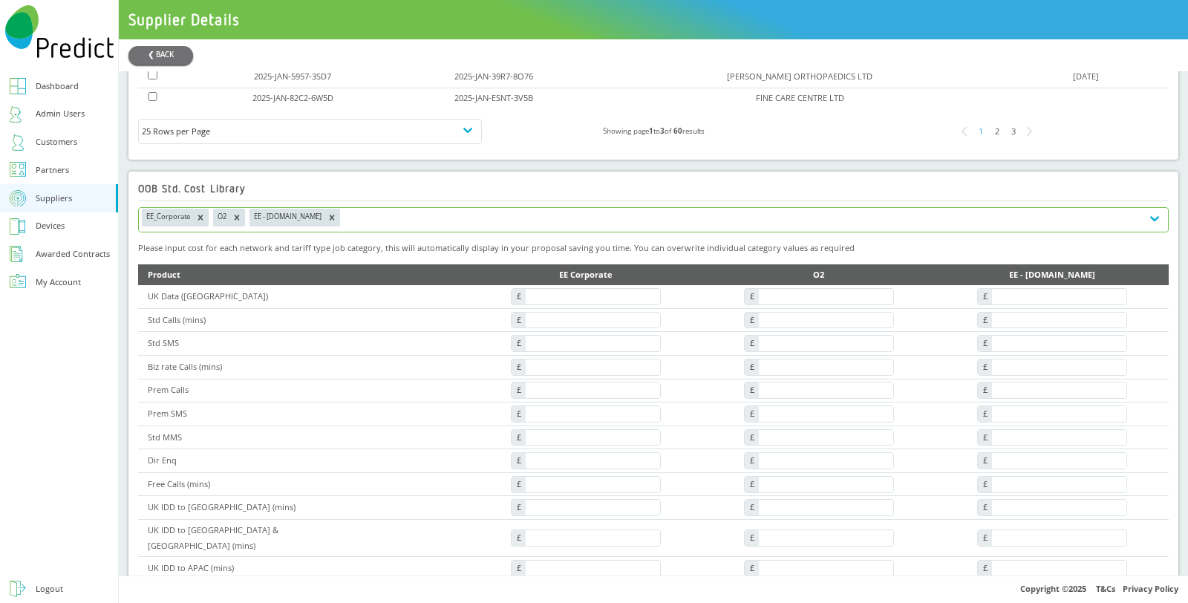
click at [380, 208] on div "EE_Corporate O2 EE - [DOMAIN_NAME]" at bounding box center [640, 220] width 1003 height 25
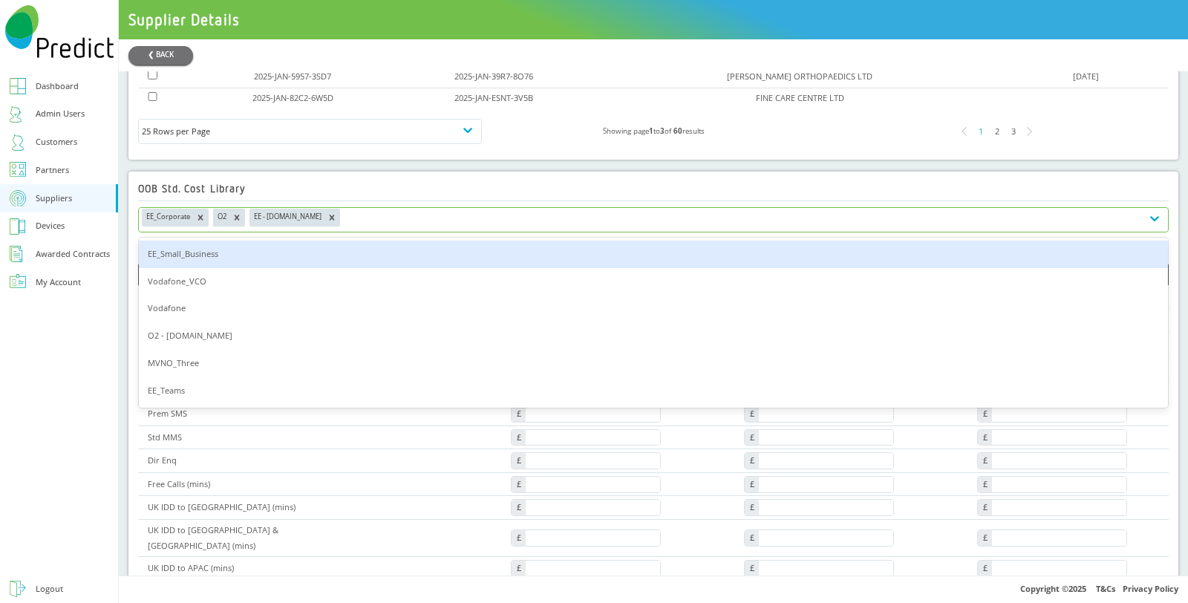
click at [348, 209] on div "EE_Corporate O2 EE - [DOMAIN_NAME]" at bounding box center [640, 220] width 1003 height 25
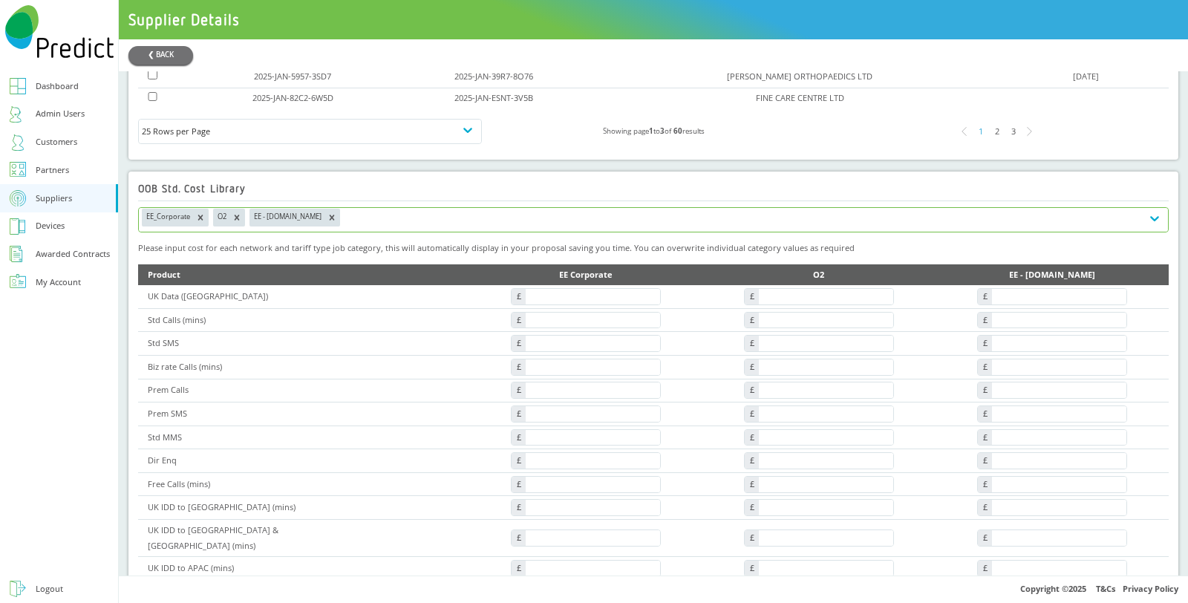
click at [336, 208] on div "EE_Corporate O2 EE - [DOMAIN_NAME]" at bounding box center [640, 220] width 1003 height 25
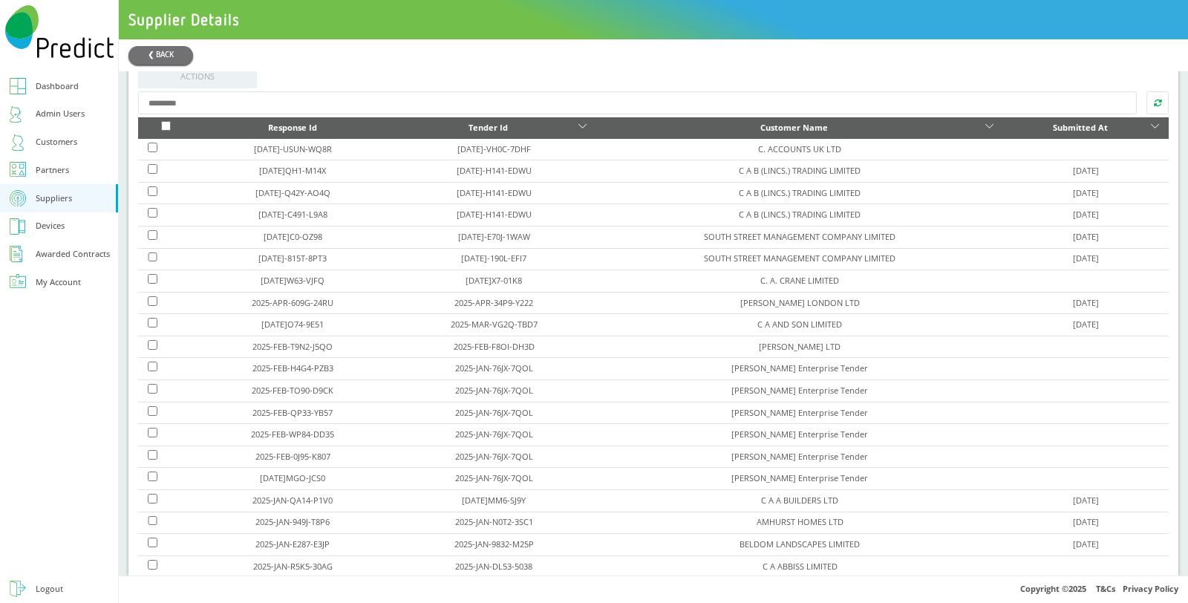
scroll to position [414, 0]
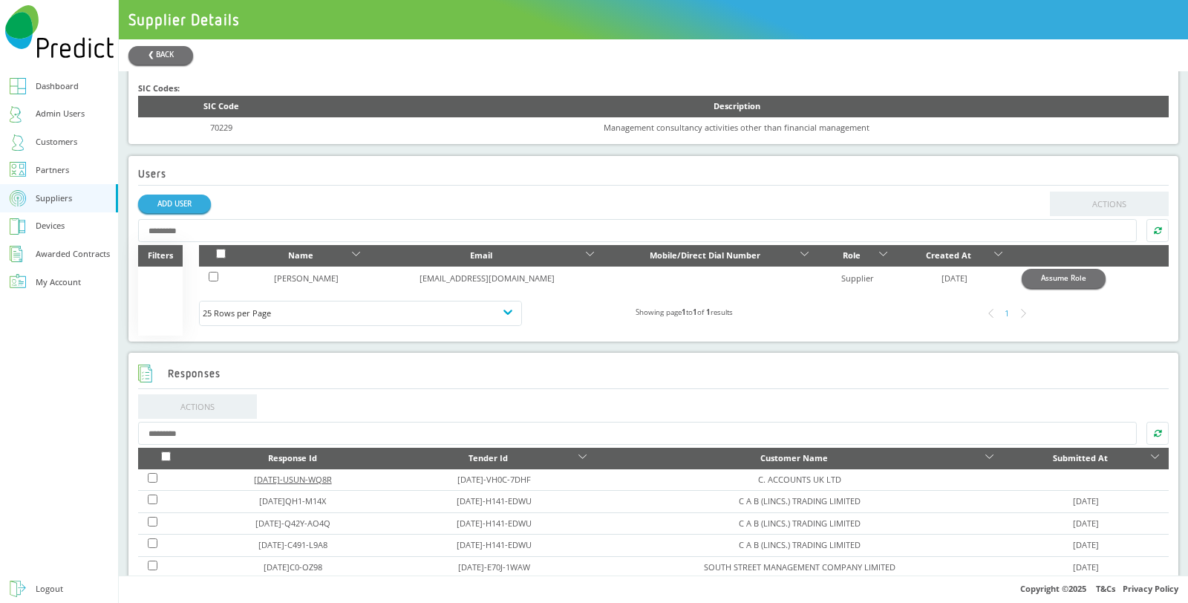
click at [298, 481] on link "[DATE]-USUN-WQ8R" at bounding box center [293, 479] width 78 height 11
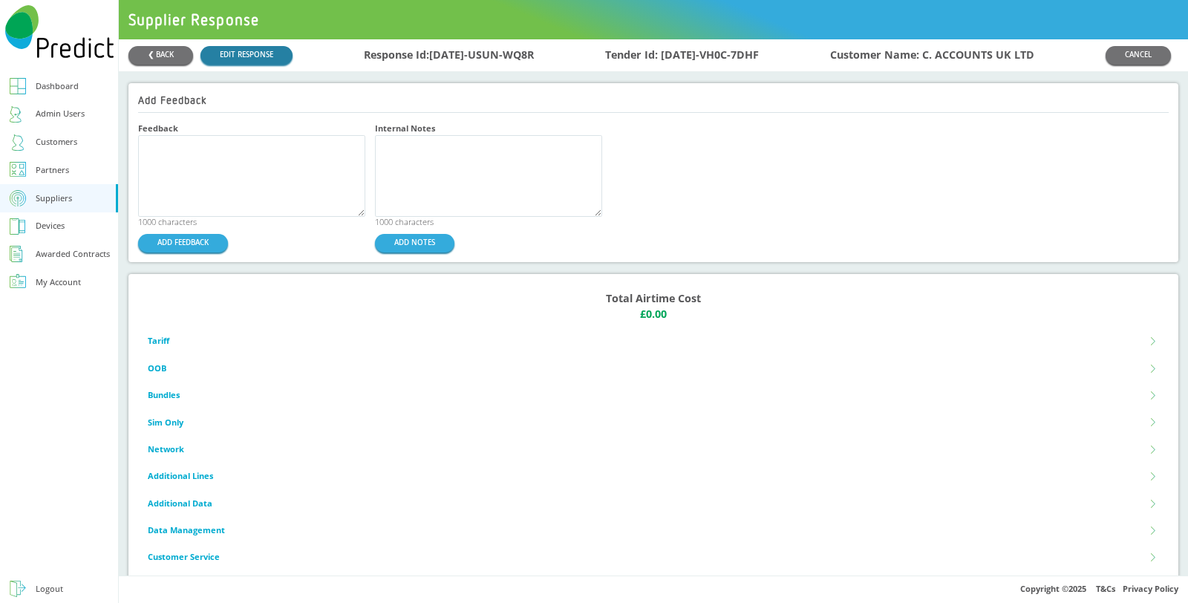
click at [249, 57] on link "EDIT RESPONSE" at bounding box center [247, 55] width 92 height 19
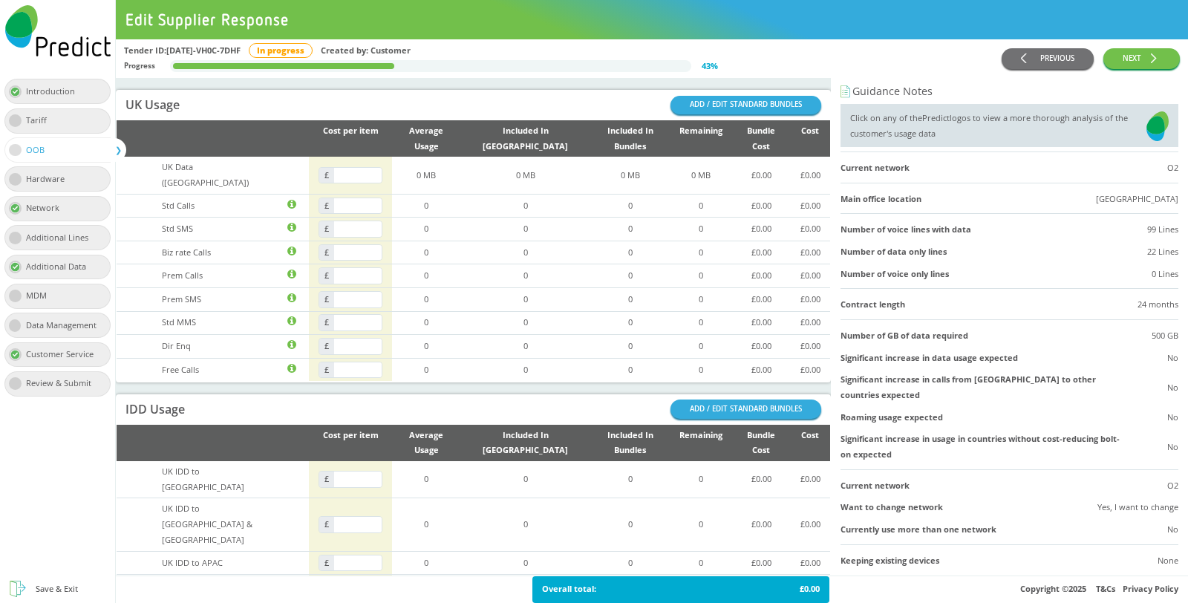
click at [37, 114] on div "Tariff" at bounding box center [41, 121] width 30 height 16
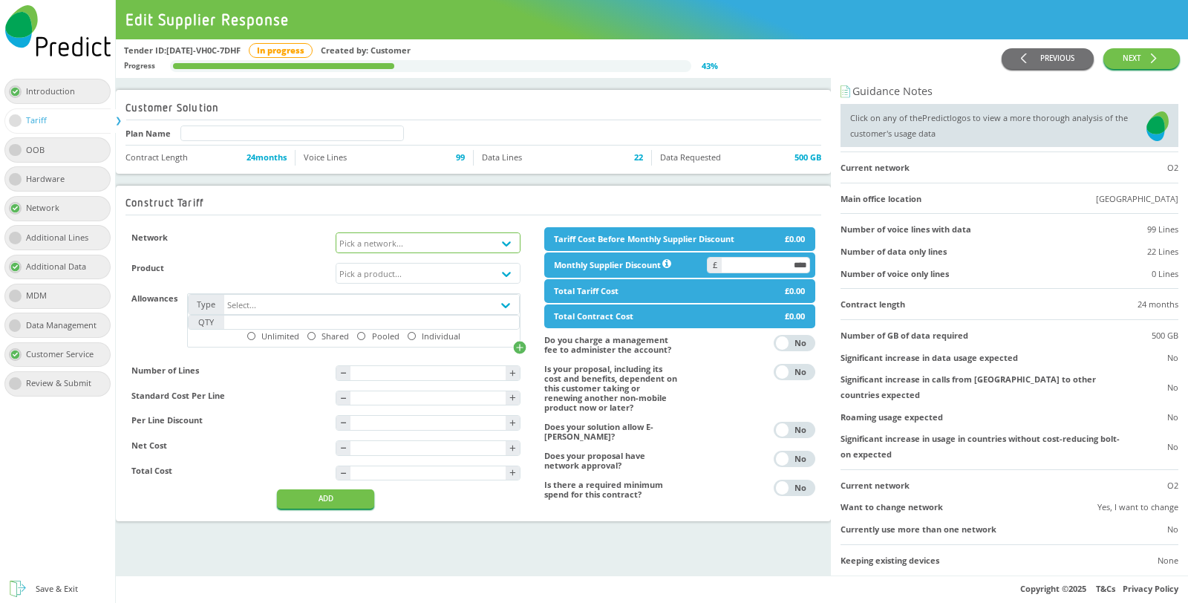
click at [457, 238] on div "Pick a network..." at bounding box center [414, 242] width 157 height 19
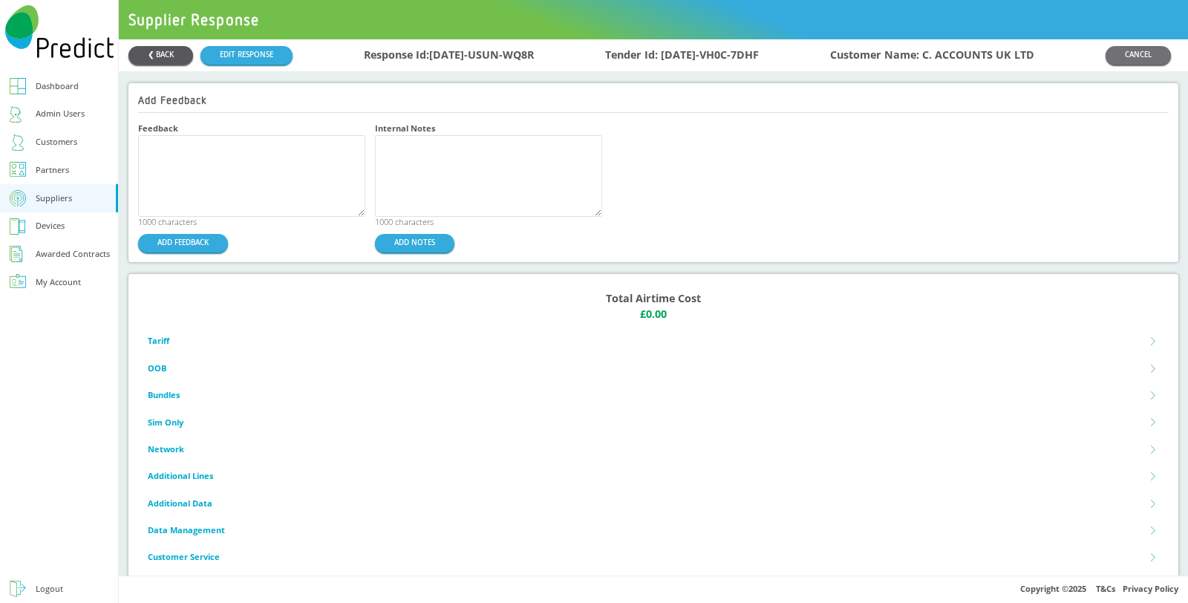
click at [175, 60] on button "❮ BACK" at bounding box center [161, 55] width 65 height 19
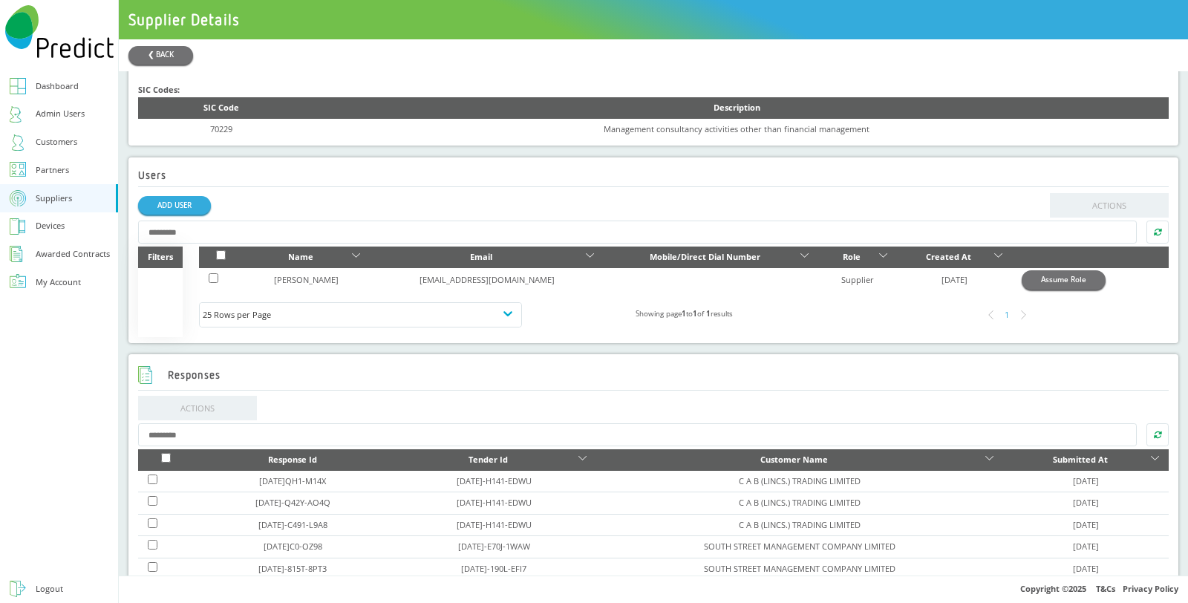
scroll to position [412, 0]
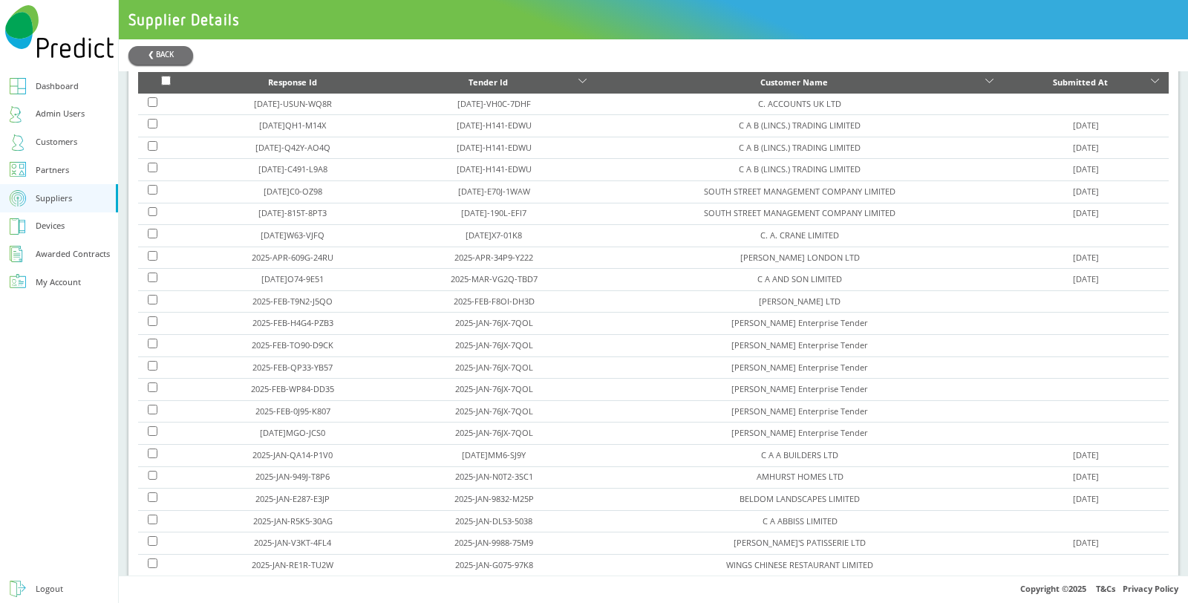
scroll to position [577, 0]
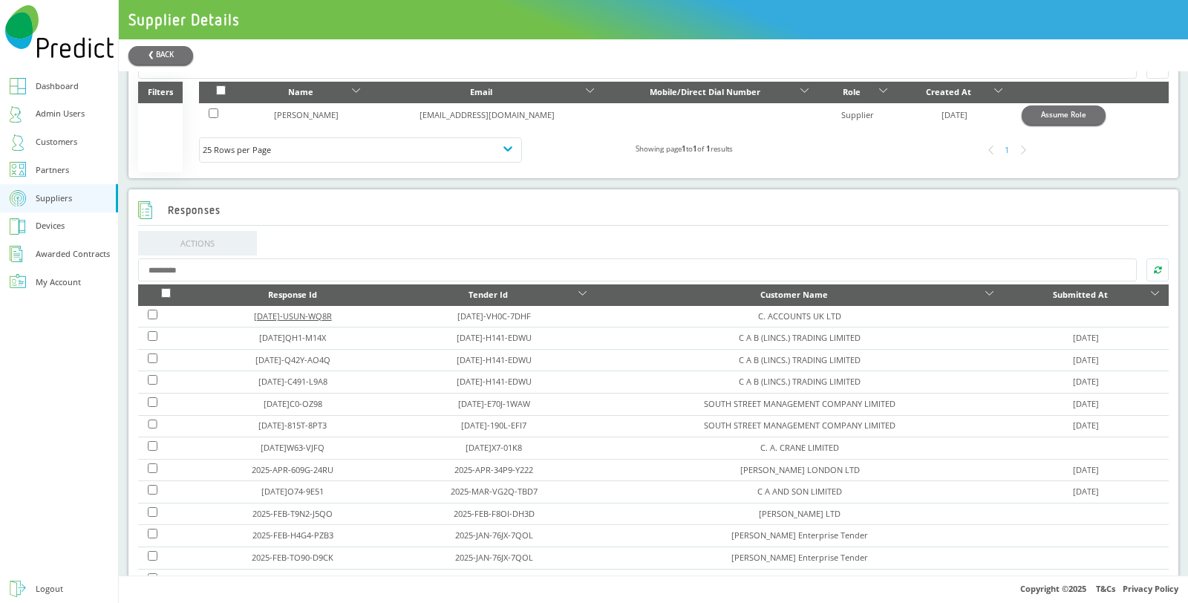
click at [292, 313] on link "[DATE]-USUN-WQ8R" at bounding box center [293, 315] width 78 height 11
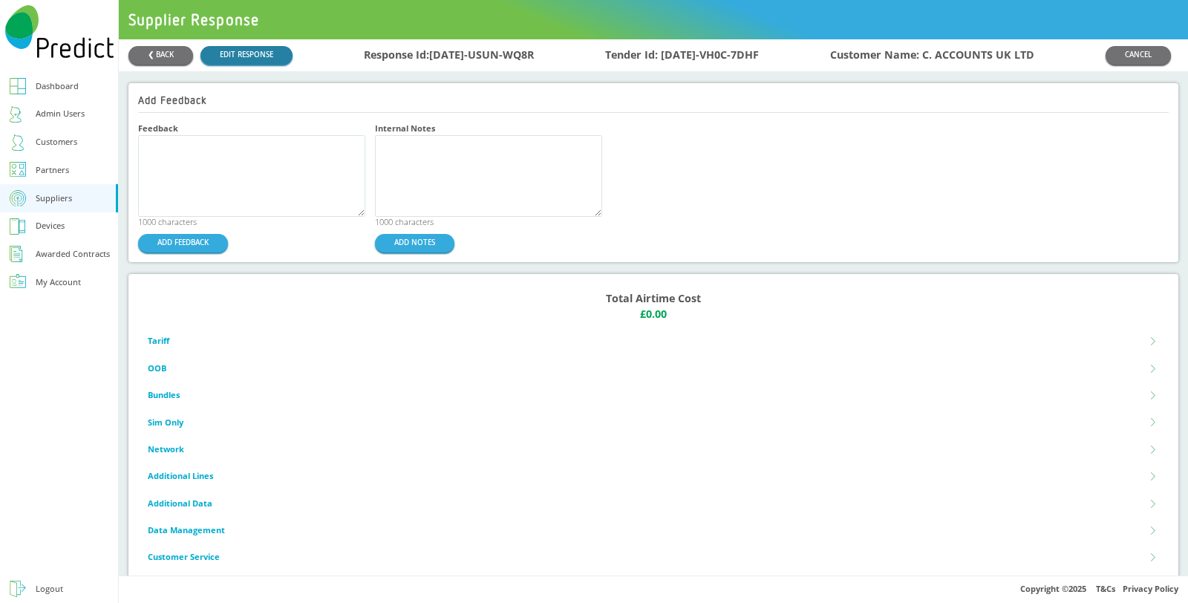
click at [230, 56] on link "EDIT RESPONSE" at bounding box center [247, 55] width 92 height 19
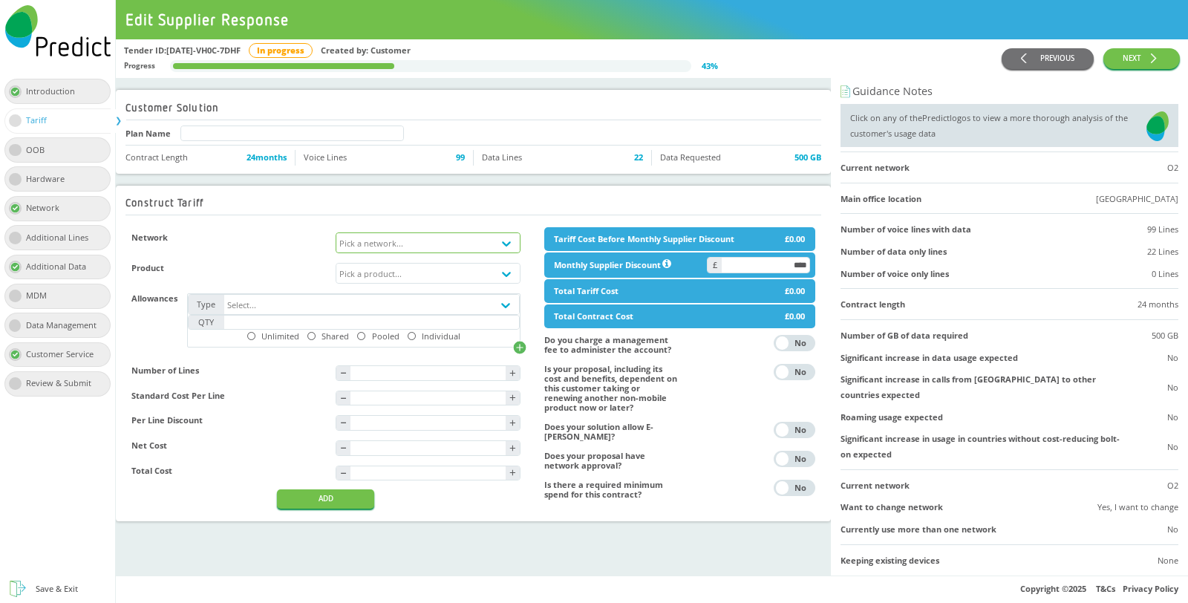
click at [459, 244] on div "Pick a network..." at bounding box center [414, 242] width 157 height 19
